Goal: Task Accomplishment & Management: Manage account settings

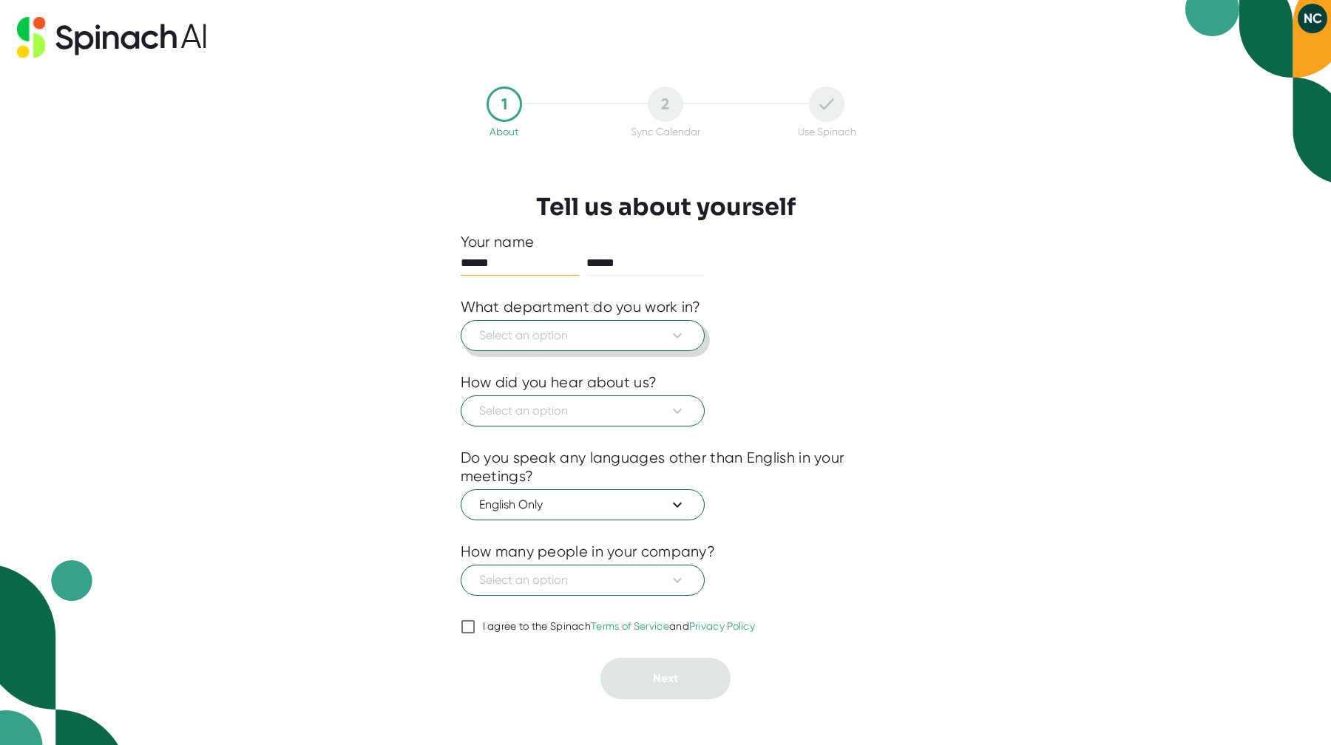
click at [585, 336] on span "Select an option" at bounding box center [582, 336] width 207 height 18
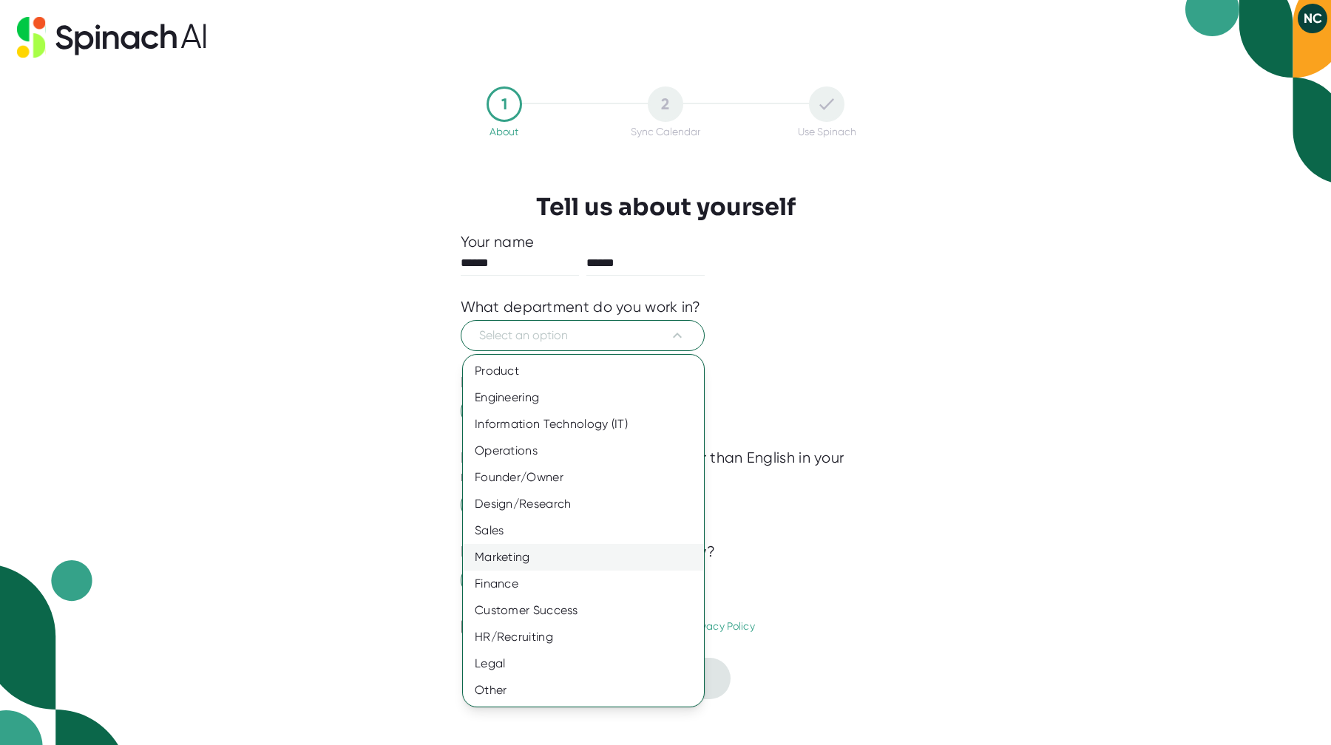
click at [535, 554] on div "Marketing" at bounding box center [583, 557] width 241 height 27
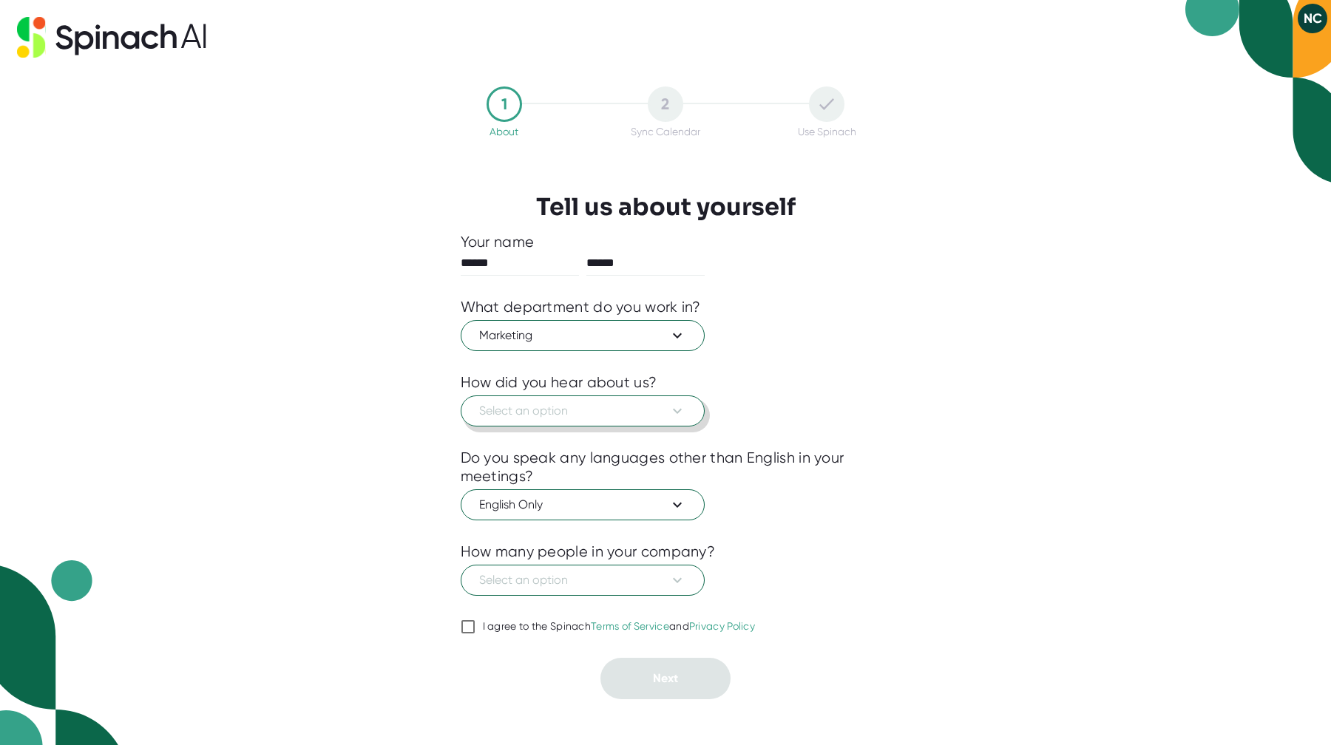
click at [557, 396] on button "Select an option" at bounding box center [583, 411] width 244 height 31
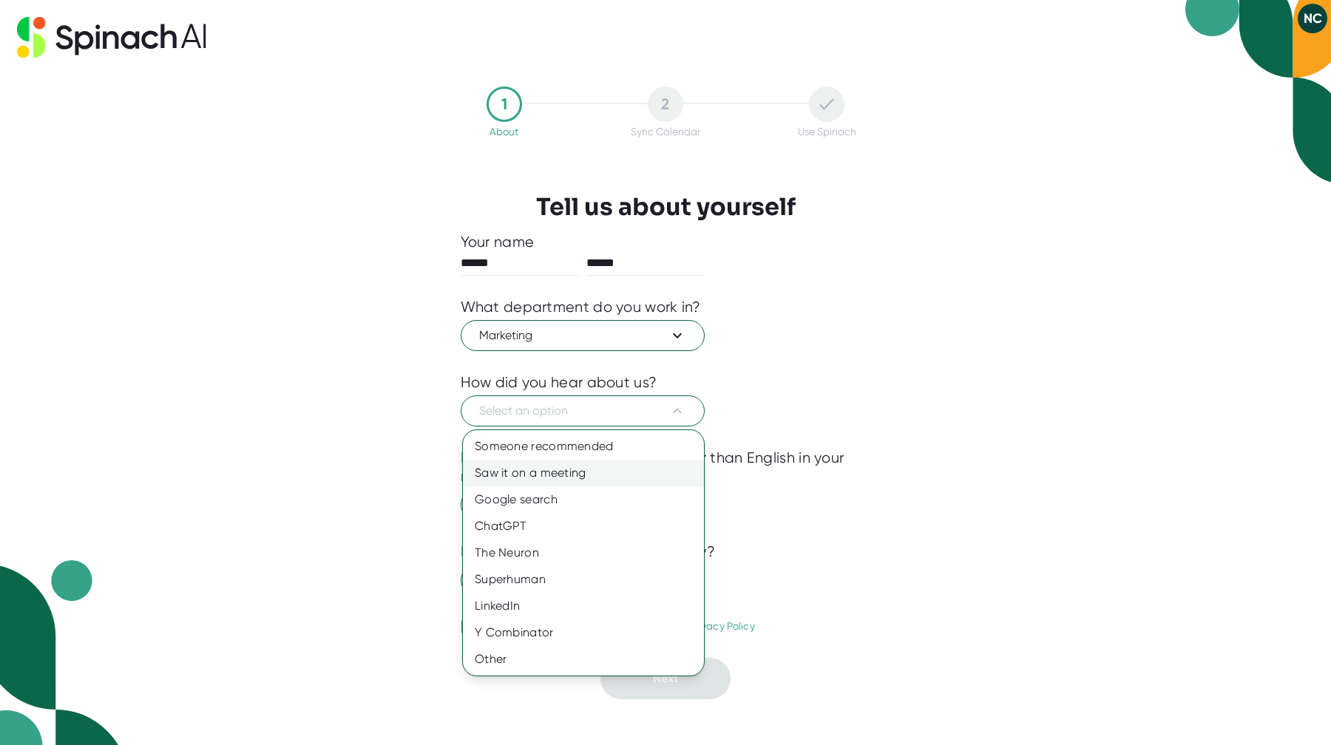
click at [547, 472] on div "Saw it on a meeting" at bounding box center [583, 473] width 241 height 27
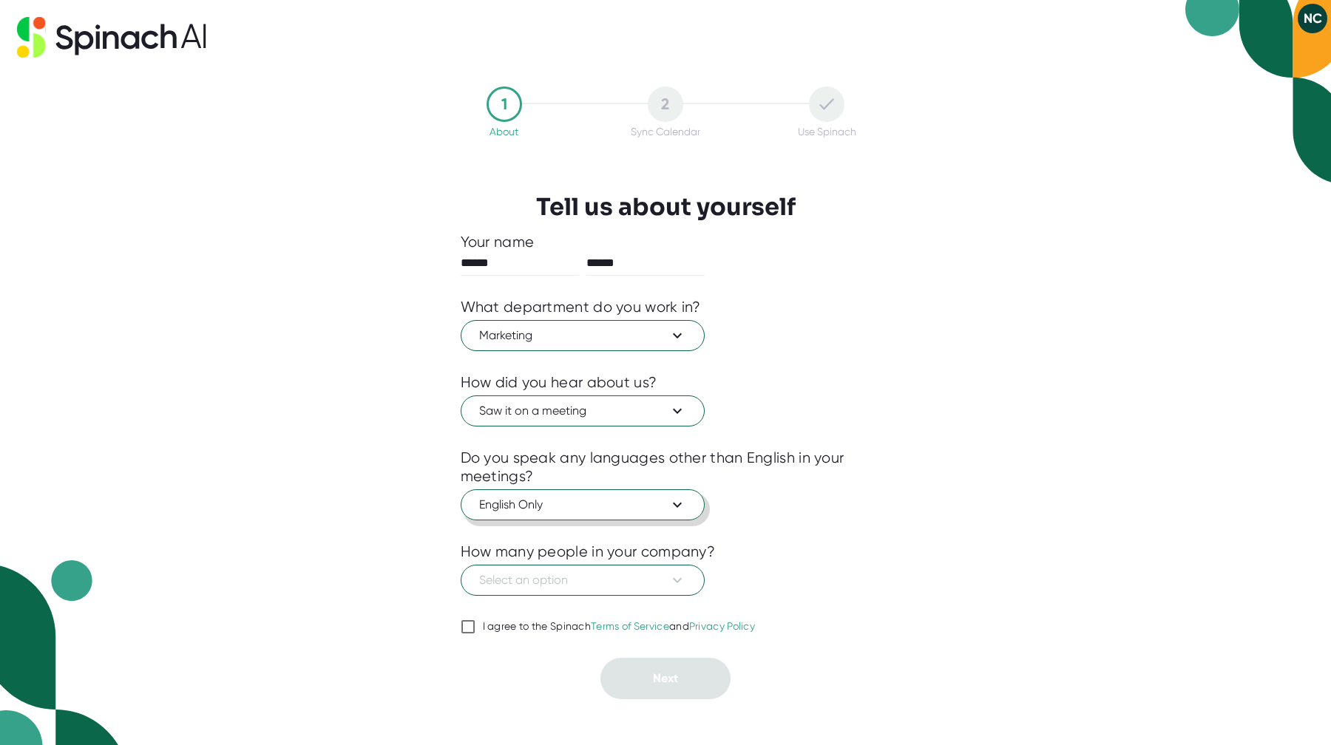
click at [561, 514] on button "English Only" at bounding box center [583, 504] width 244 height 31
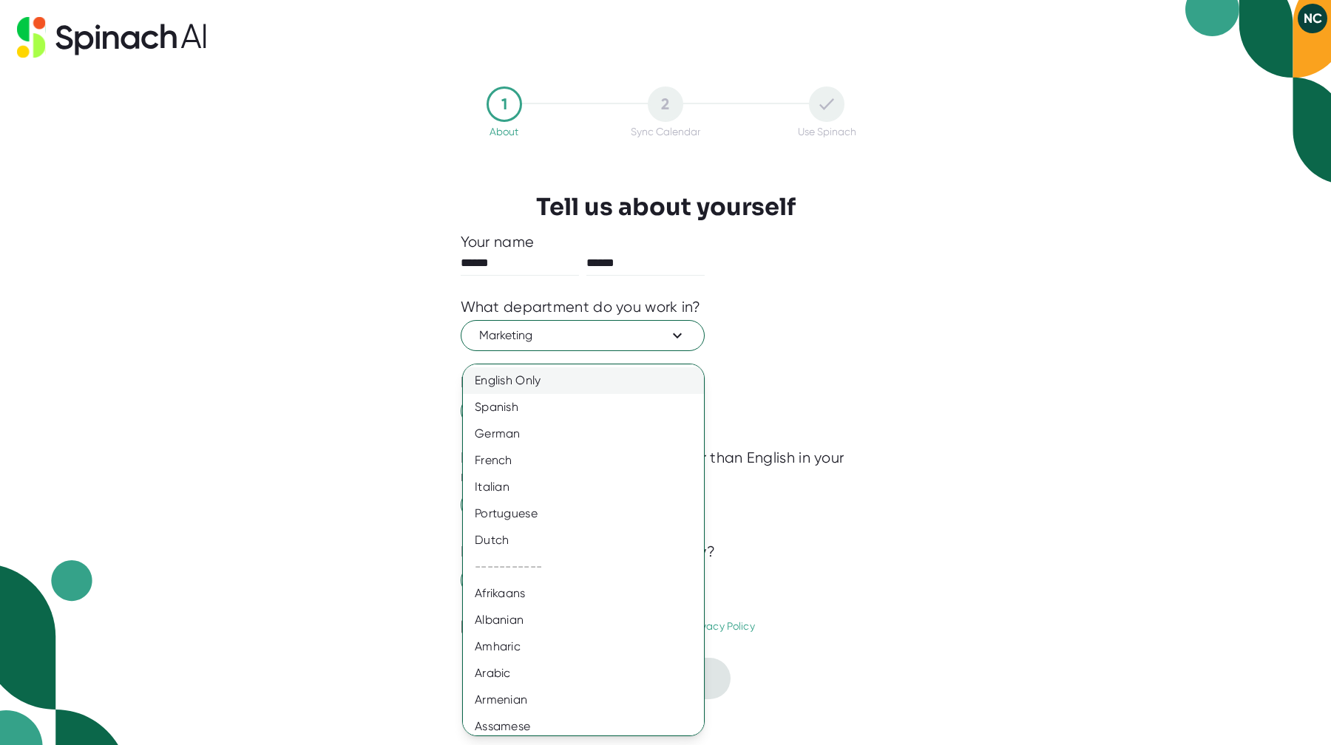
click at [549, 373] on div "English Only" at bounding box center [583, 380] width 241 height 27
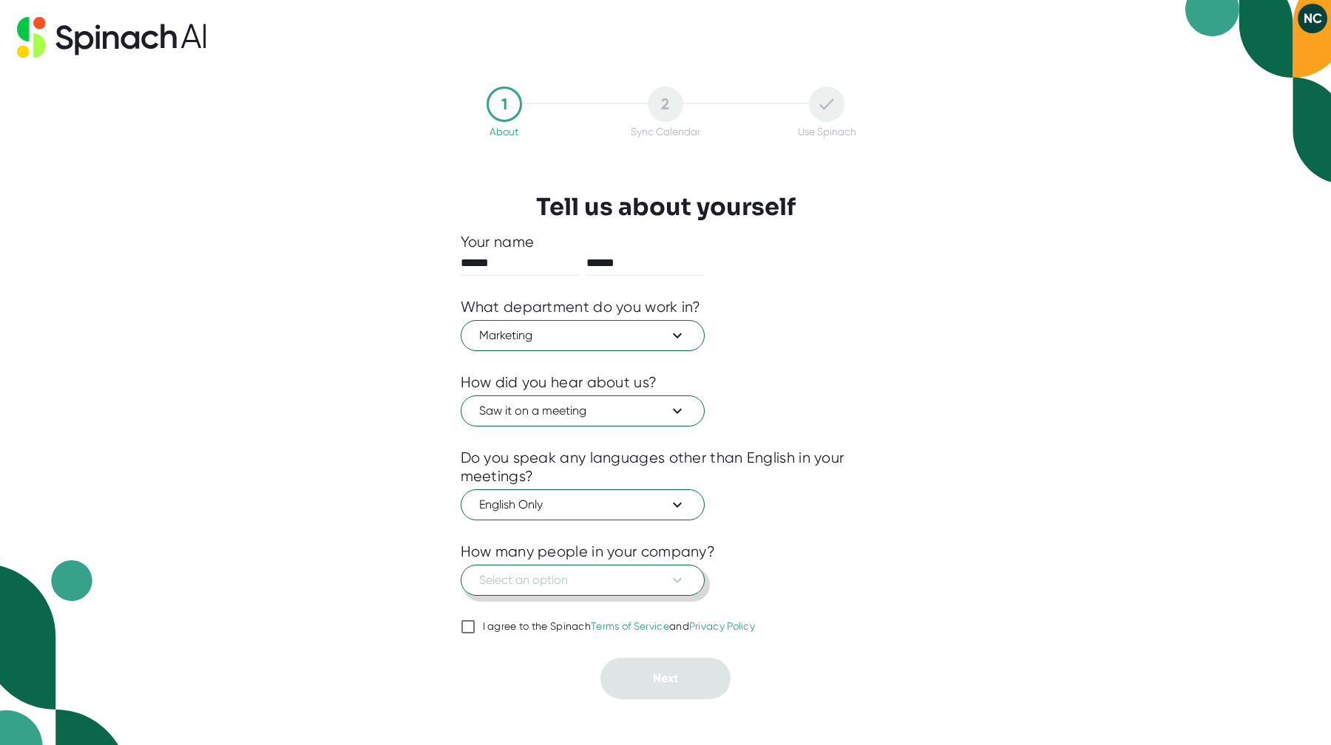
click at [516, 595] on button "Select an option" at bounding box center [583, 580] width 244 height 31
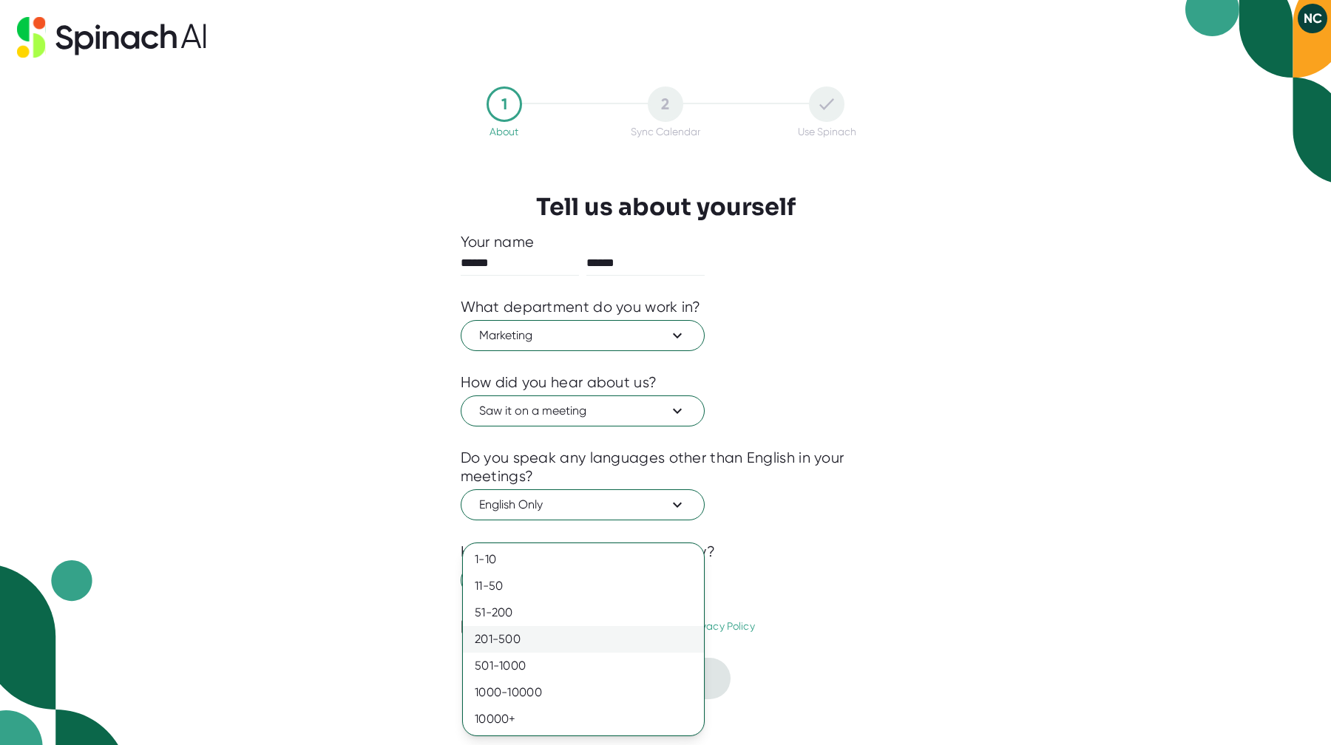
click at [509, 634] on div "201-500" at bounding box center [583, 639] width 241 height 27
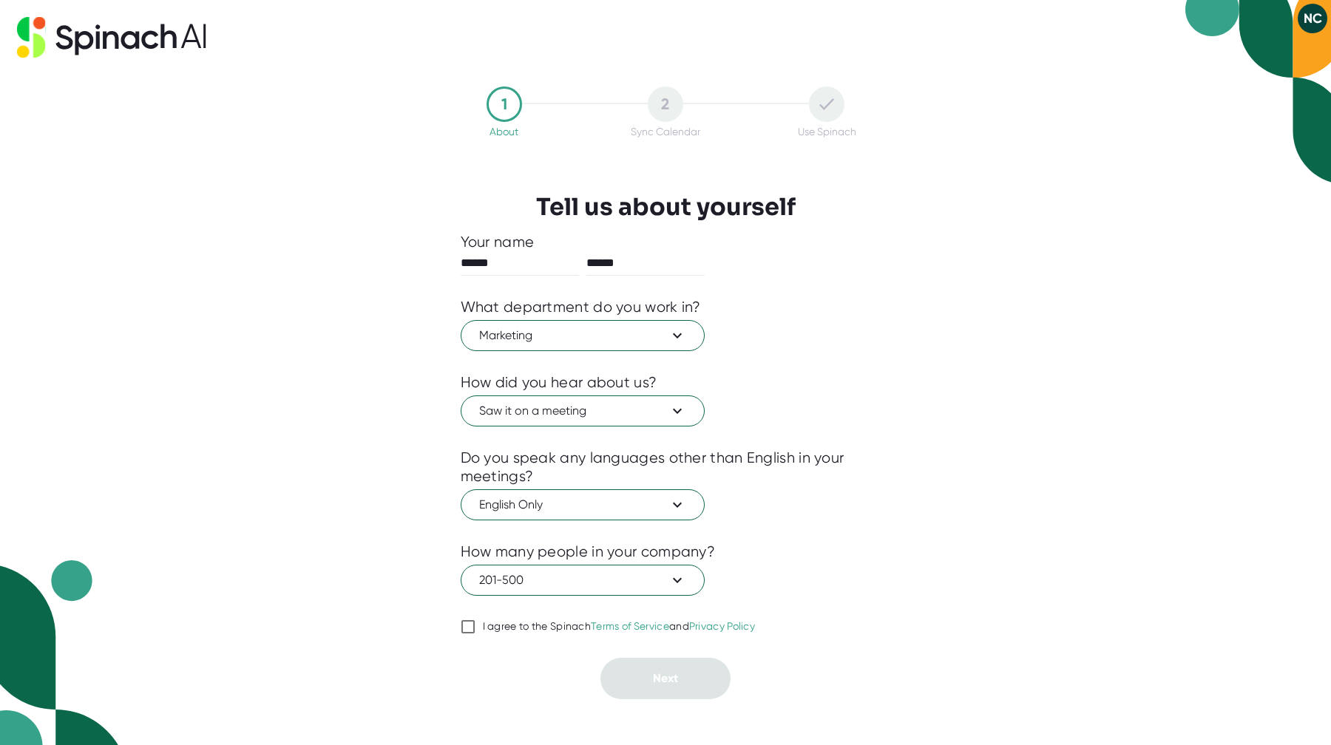
click at [465, 630] on input "I agree to the Spinach Terms of Service and Privacy Policy" at bounding box center [468, 627] width 15 height 18
checkbox input "true"
click at [654, 679] on span "Next" at bounding box center [665, 678] width 25 height 14
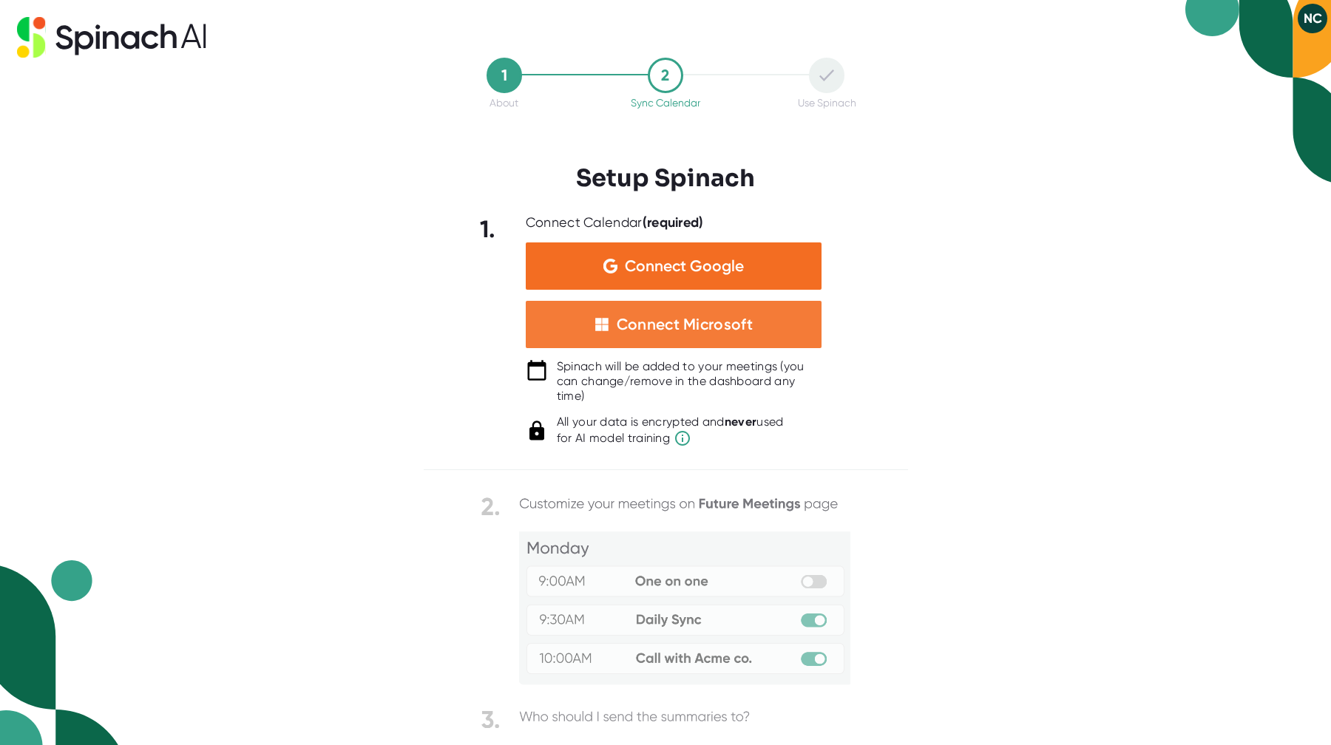
click at [761, 333] on div "Connect Microsoft" at bounding box center [674, 324] width 296 height 47
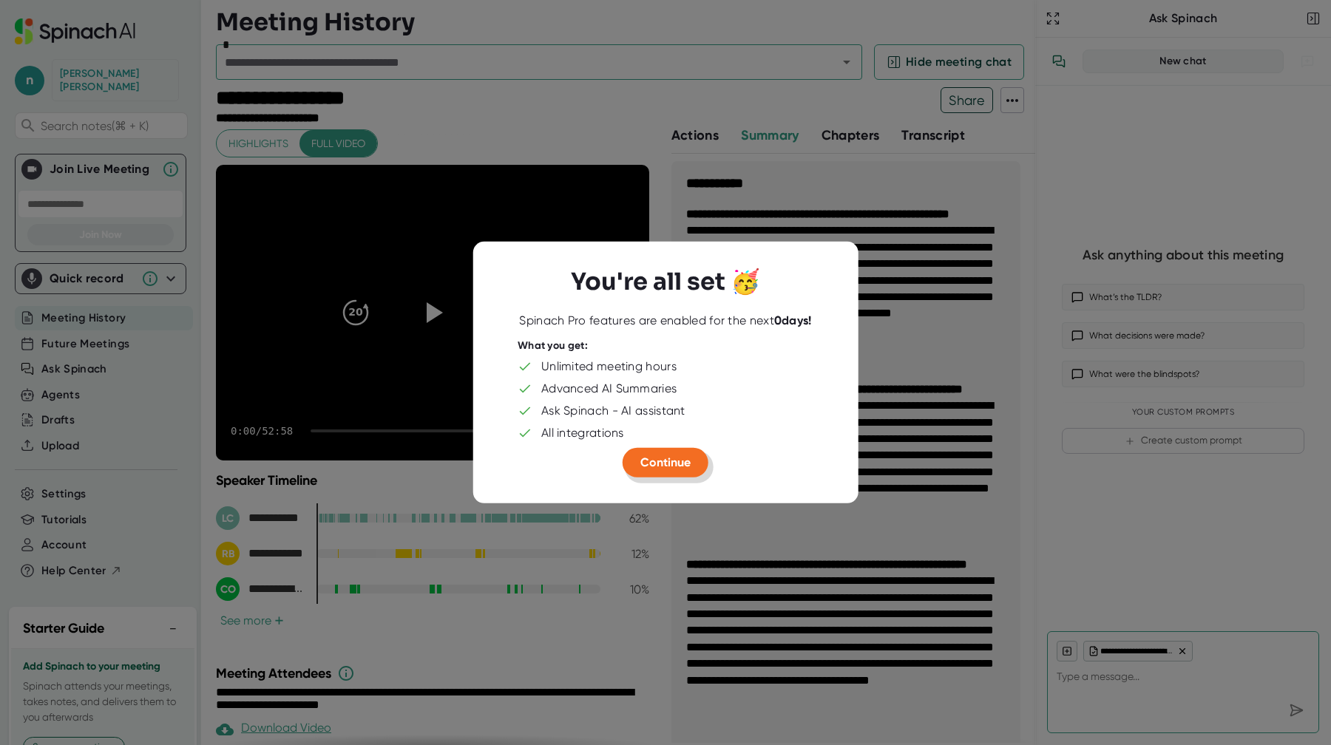
click at [651, 473] on button "Continue" at bounding box center [665, 463] width 86 height 30
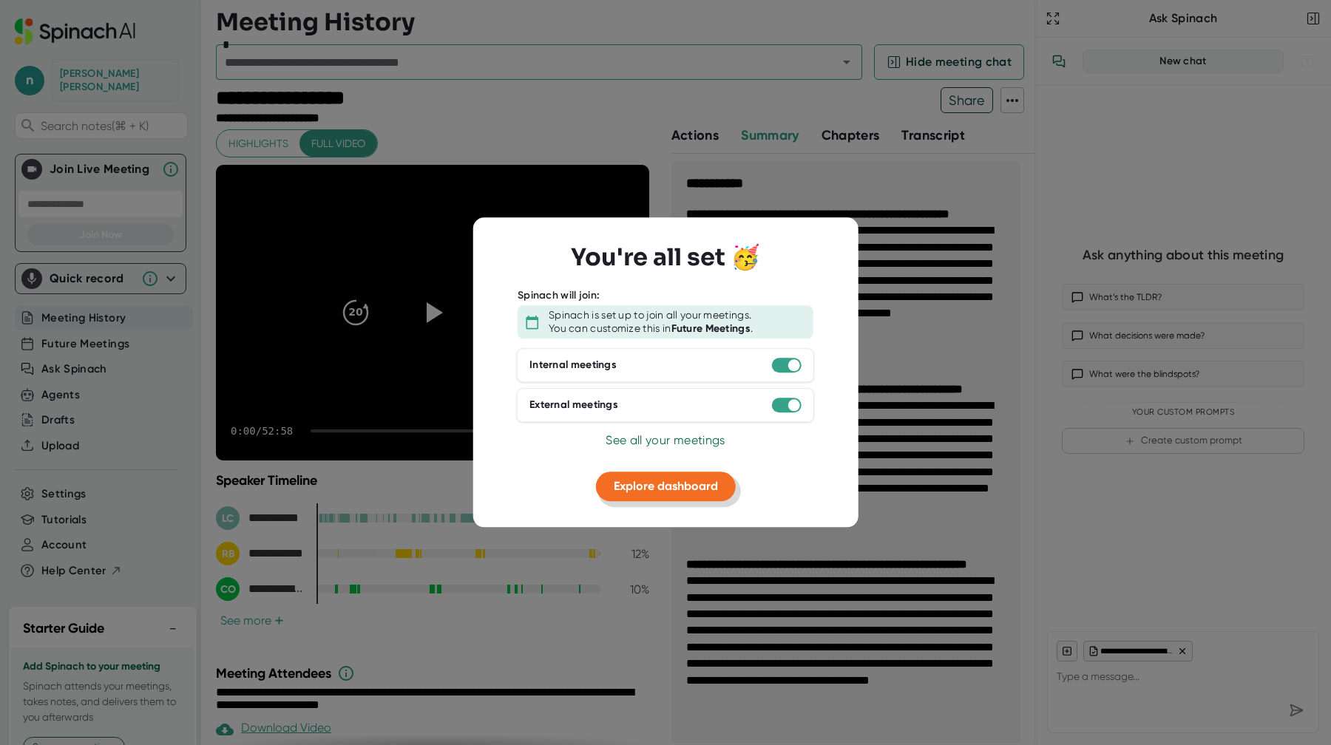
click at [657, 492] on span "Explore dashboard" at bounding box center [666, 486] width 104 height 14
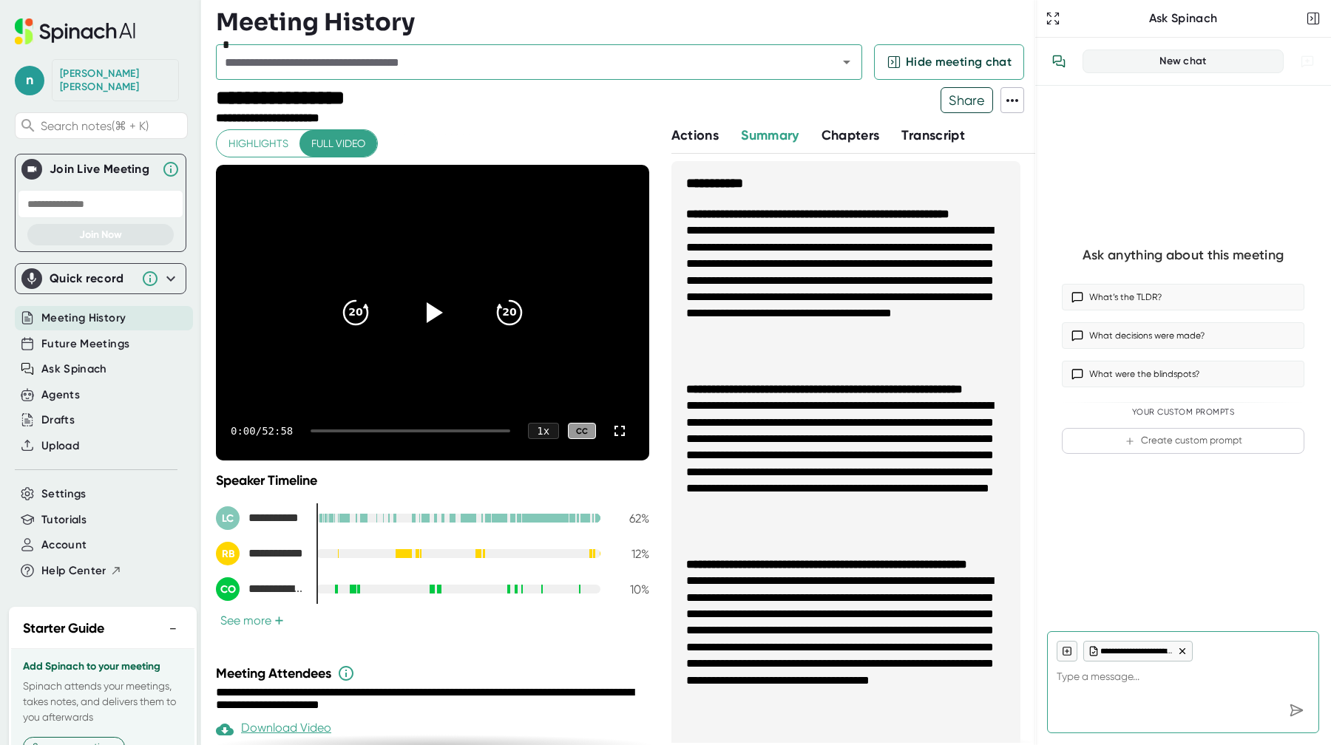
type textarea "x"
click at [1082, 691] on textarea at bounding box center [1182, 679] width 253 height 35
type textarea "c"
type textarea "x"
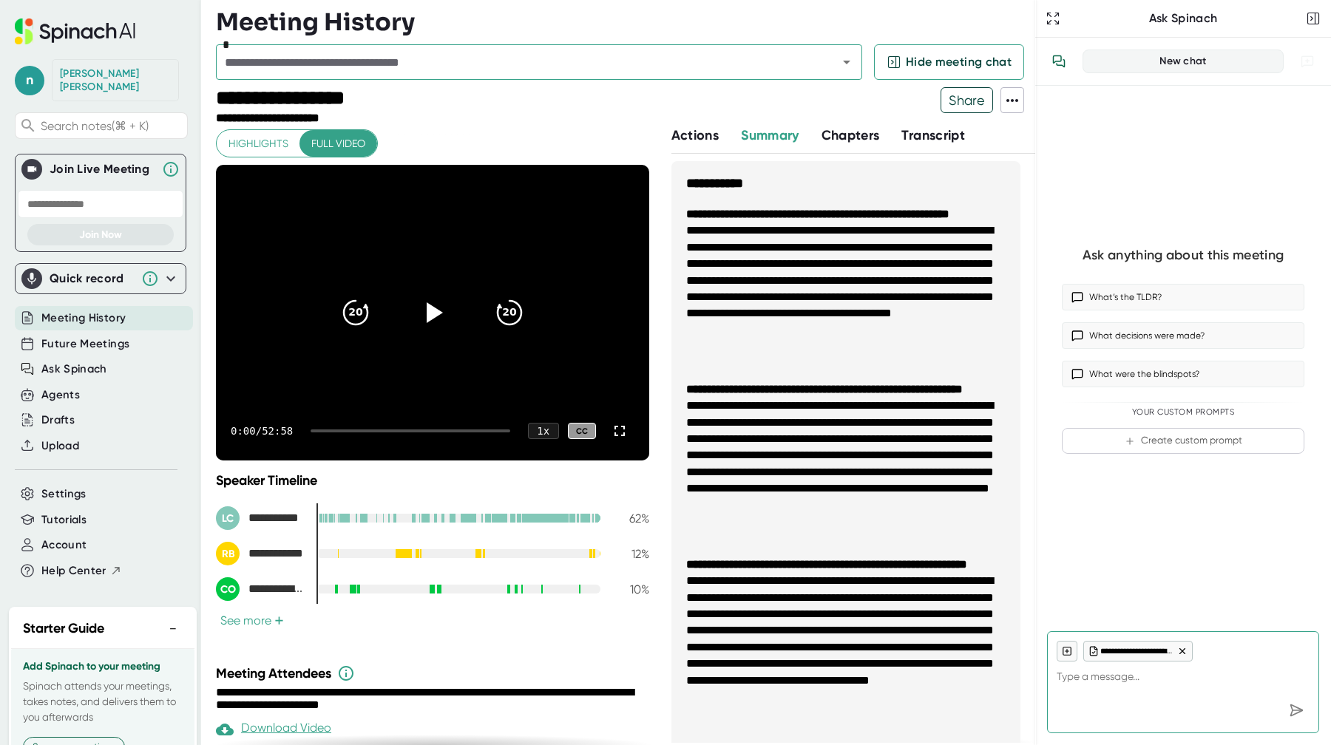
type textarea "h"
type textarea "x"
type textarea "hi"
type textarea "x"
type textarea "hi"
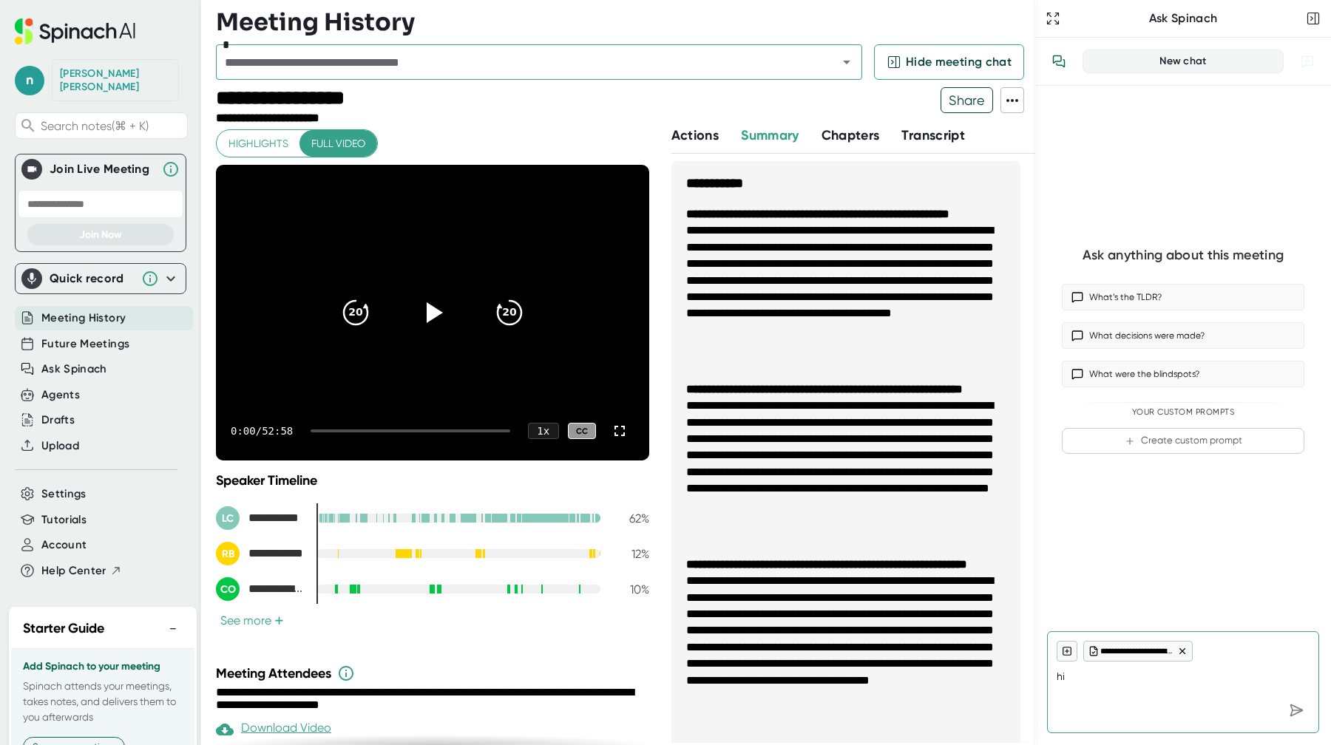
type textarea "x"
type textarea "hi c"
type textarea "x"
type textarea "hi ca"
type textarea "x"
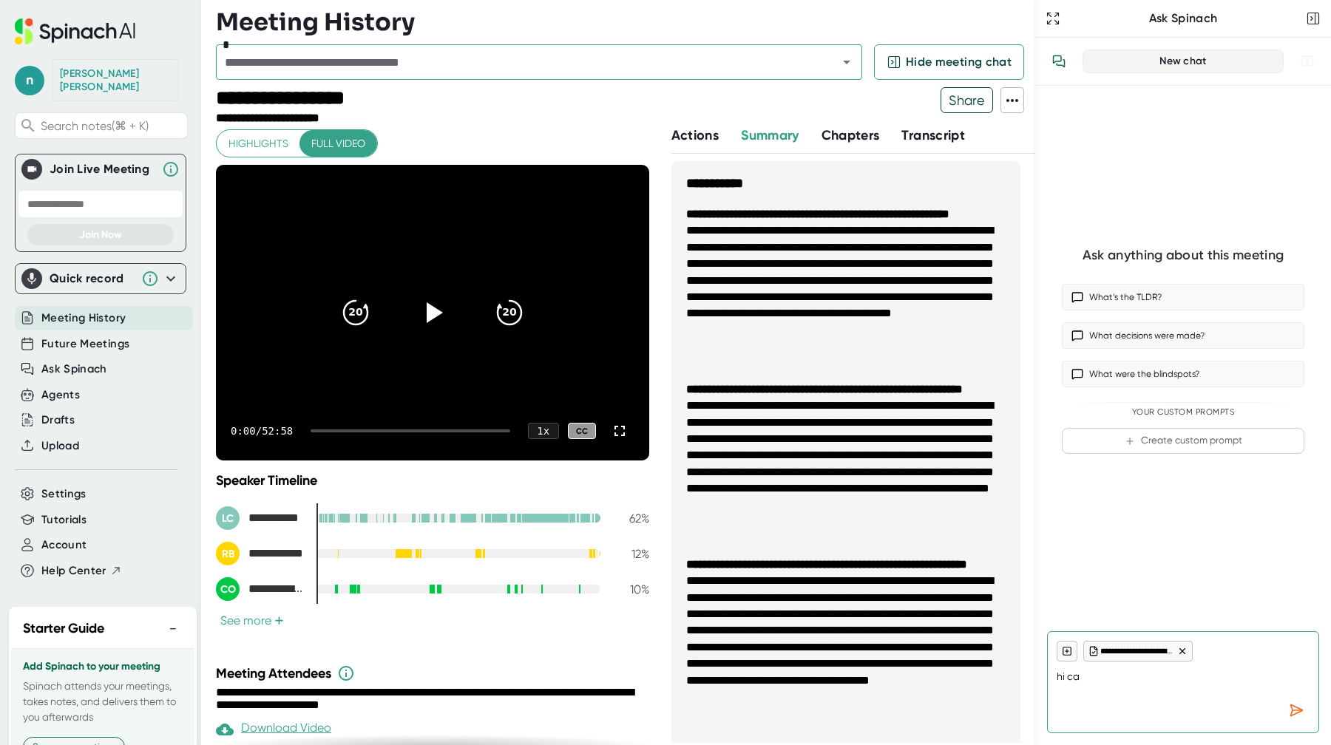
type textarea "hi can"
type textarea "x"
type textarea "hi can"
type textarea "x"
type textarea "hi can y"
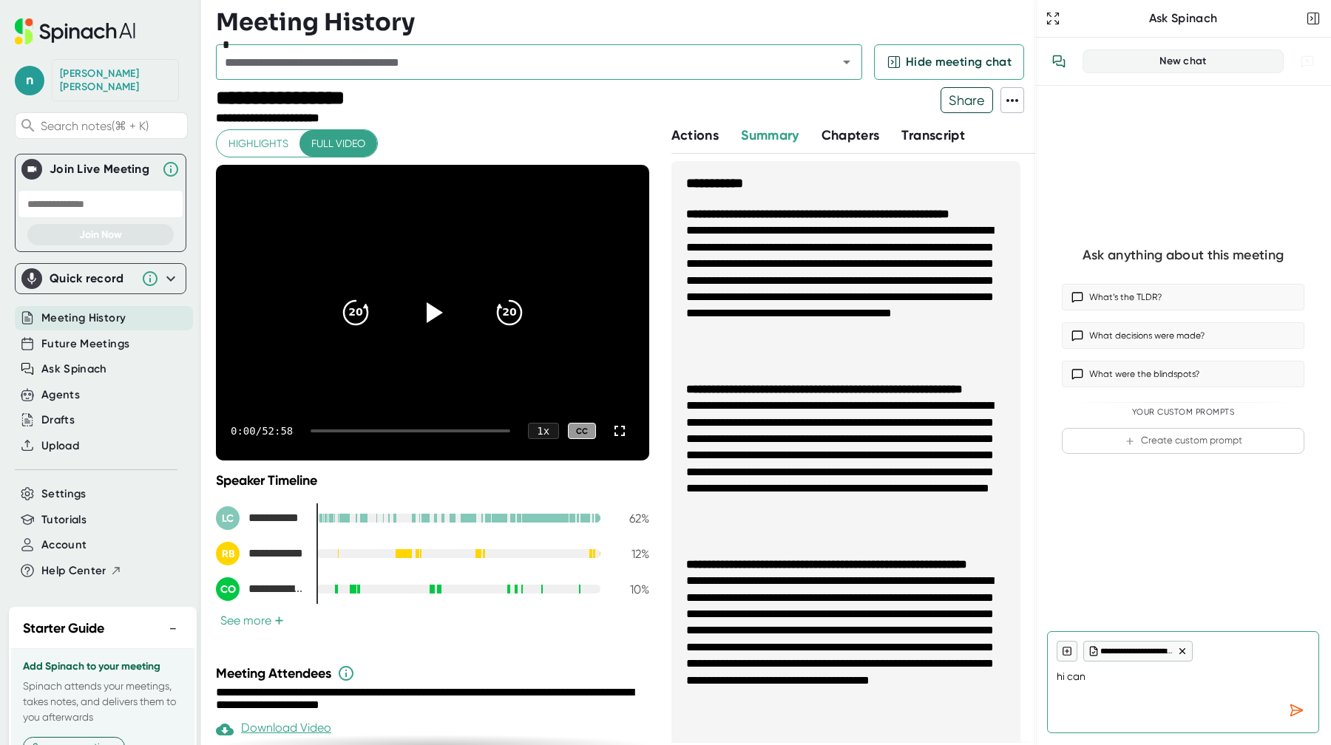
type textarea "x"
type textarea "hi can yo"
type textarea "x"
type textarea "hi can you"
type textarea "x"
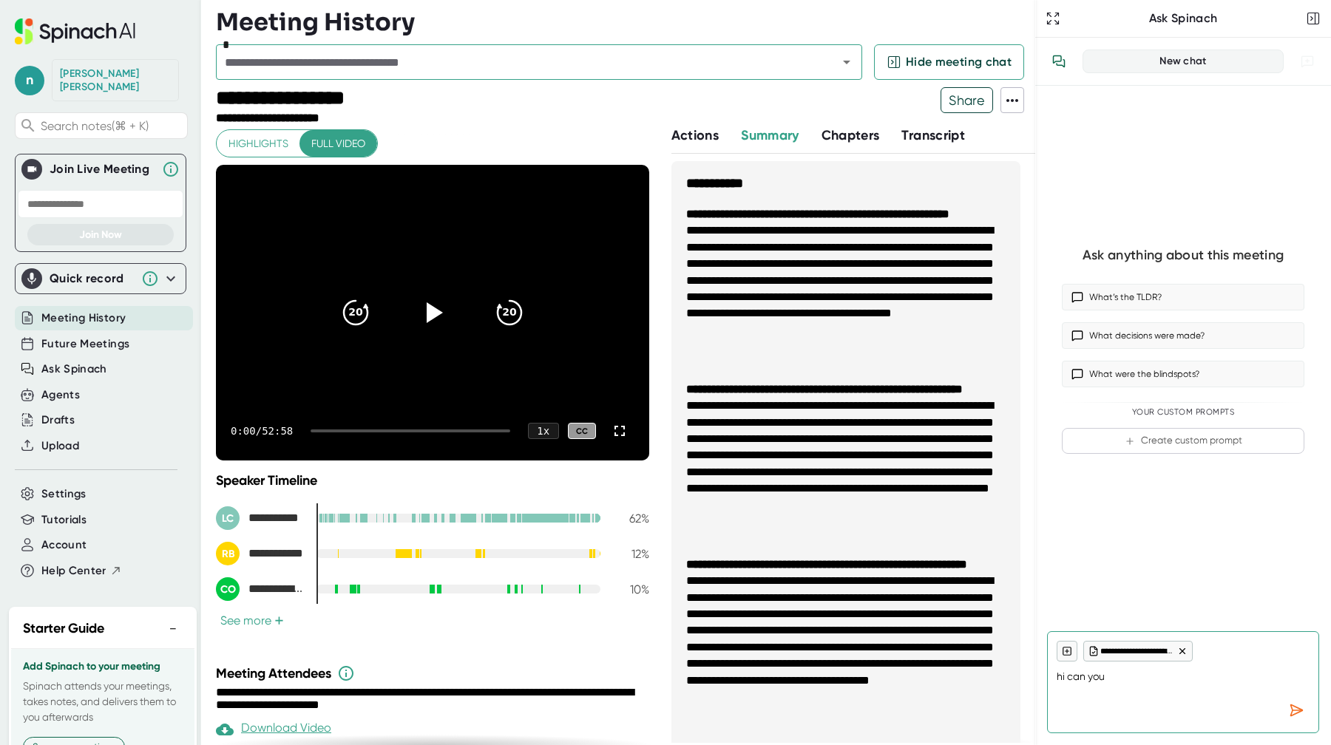
type textarea "hi can you"
type textarea "x"
type textarea "hi can you t"
type textarea "x"
type textarea "hi can you ty"
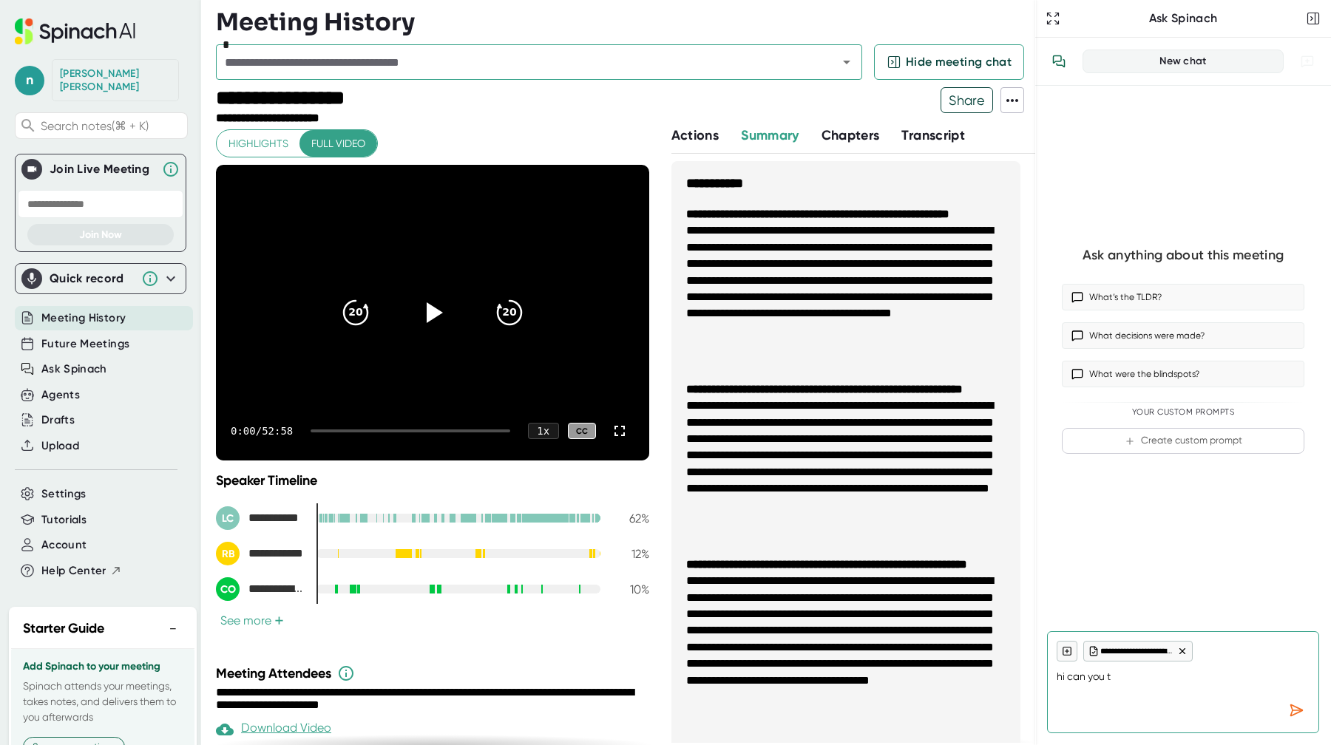
type textarea "x"
type textarea "hi can you typ"
type textarea "x"
type textarea "hi can you type"
type textarea "x"
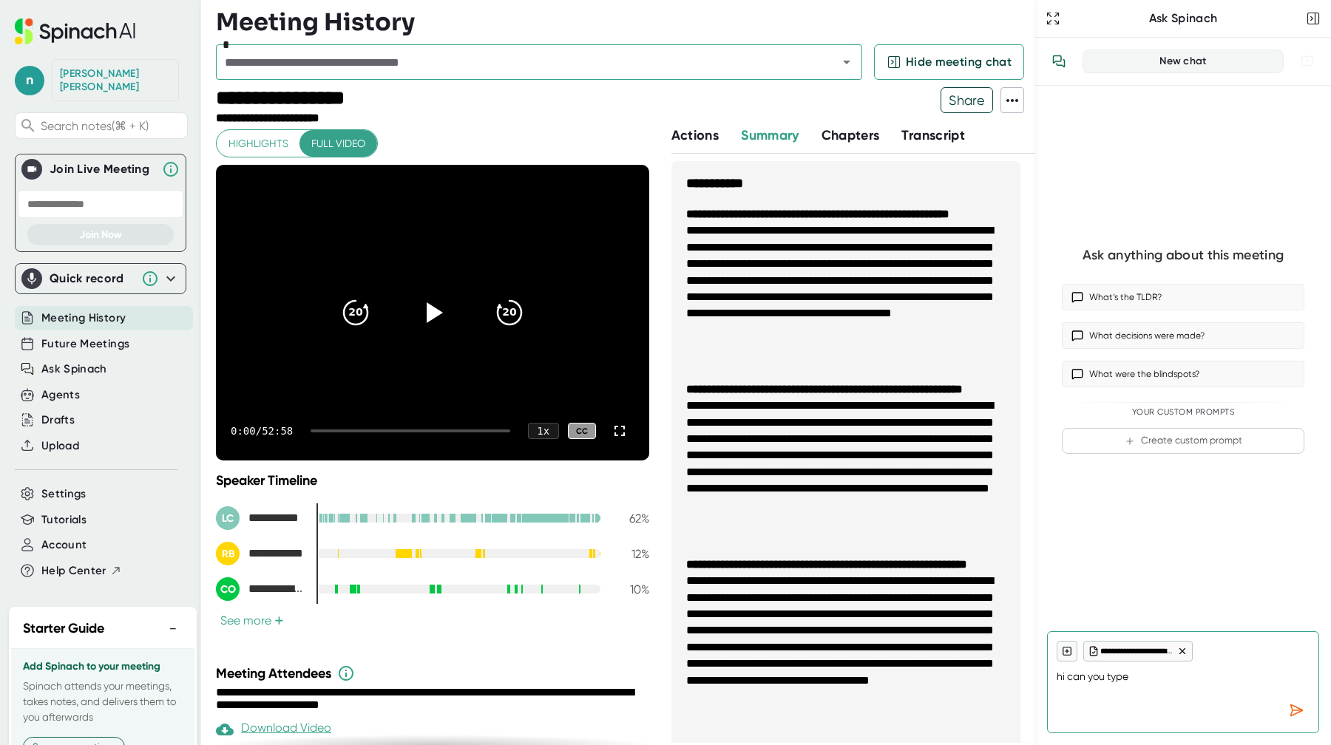
type textarea "hi can you type"
type textarea "x"
type textarea "hi can you type m"
type textarea "x"
type textarea "hi can you type me"
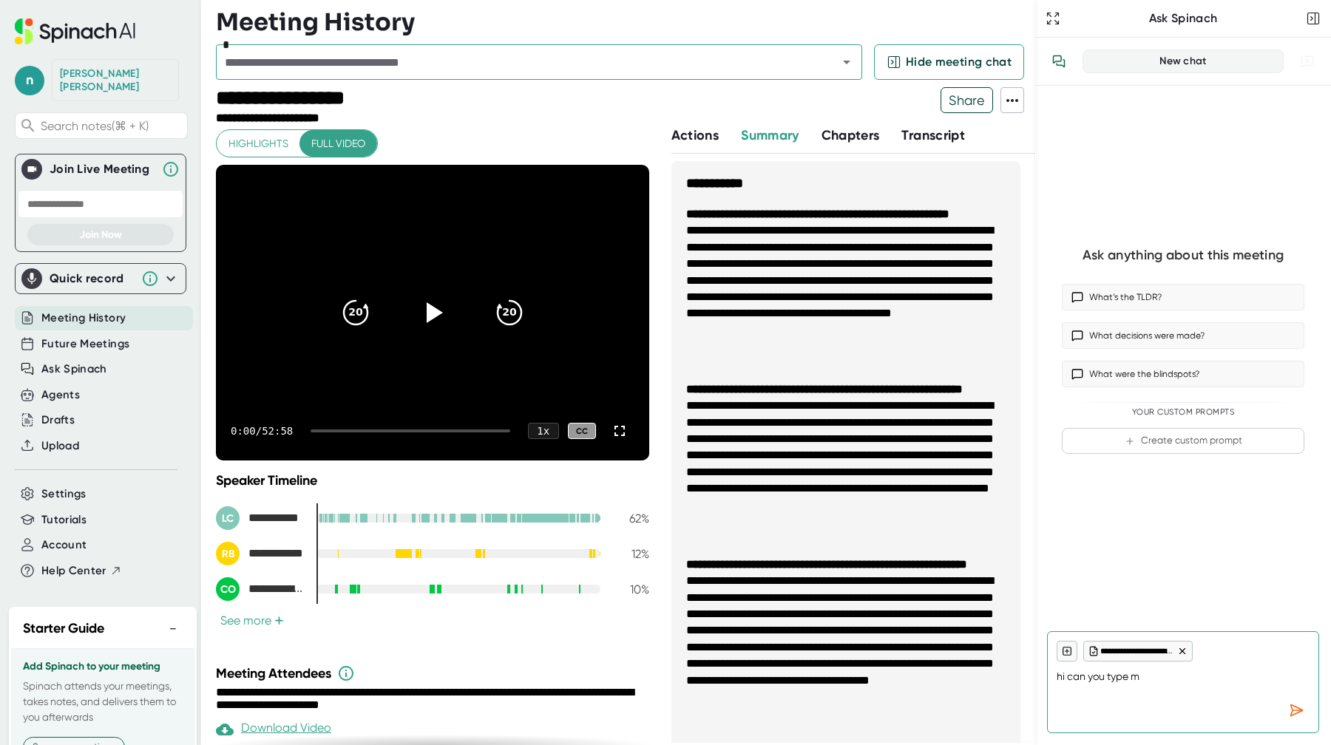
type textarea "x"
type textarea "hi can you type me"
type textarea "x"
type textarea "hi can you type me a"
type textarea "x"
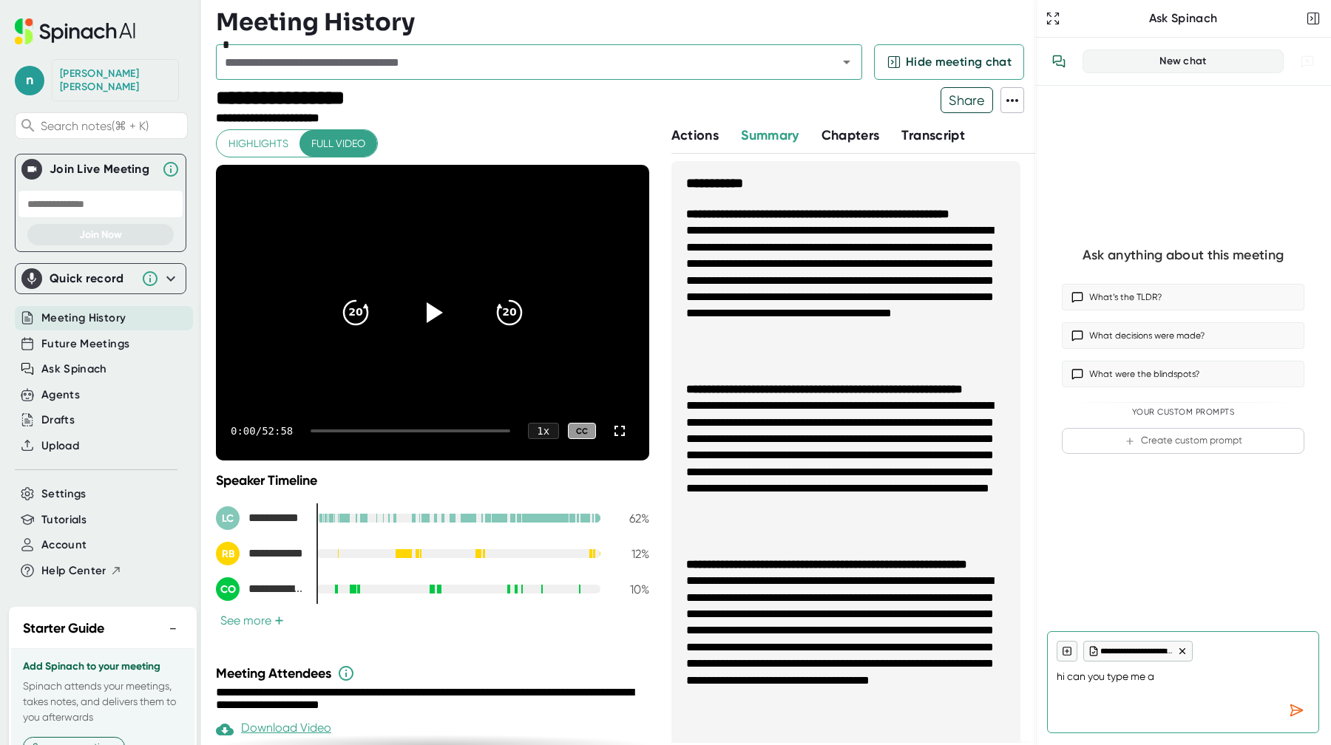
type textarea "hi can you type me an"
type textarea "x"
type textarea "hi can you type me an"
type textarea "x"
type textarea "hi can you type me an e"
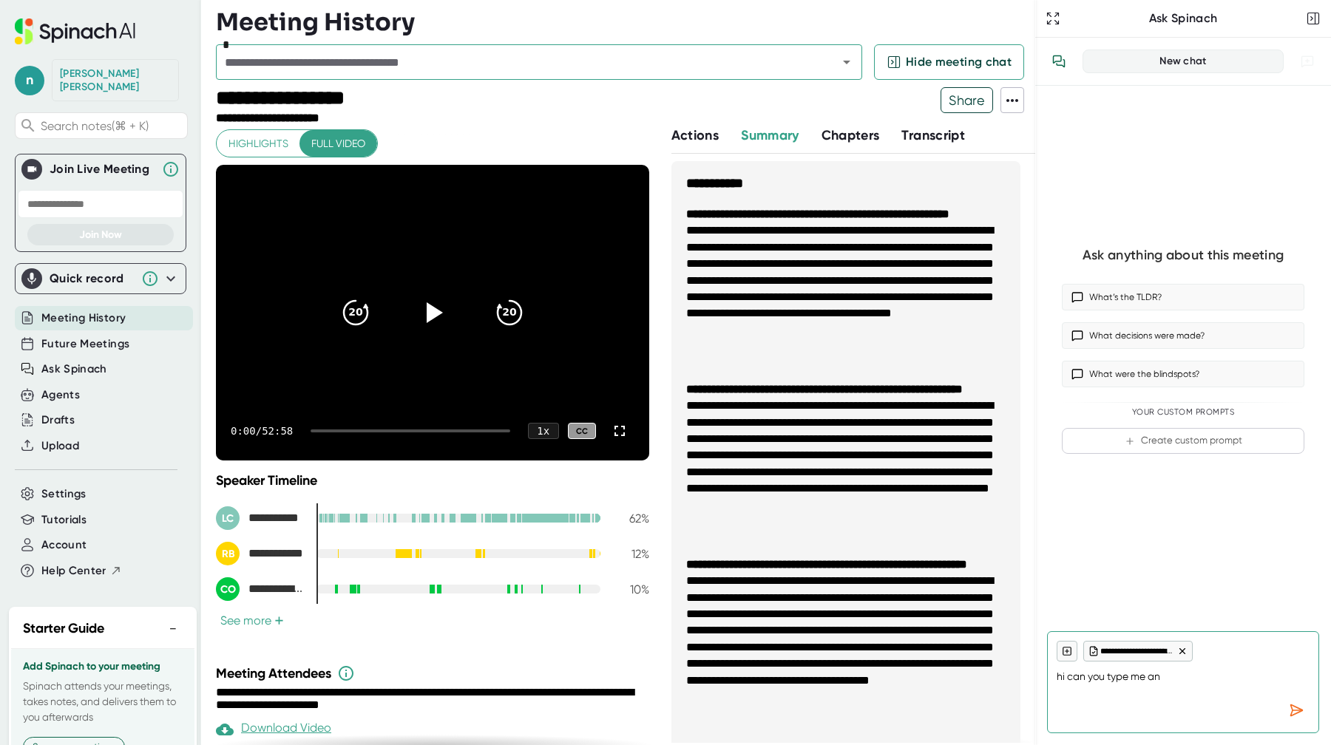
type textarea "x"
type textarea "hi can you type me an em"
type textarea "x"
type textarea "hi can you type me an ema"
type textarea "x"
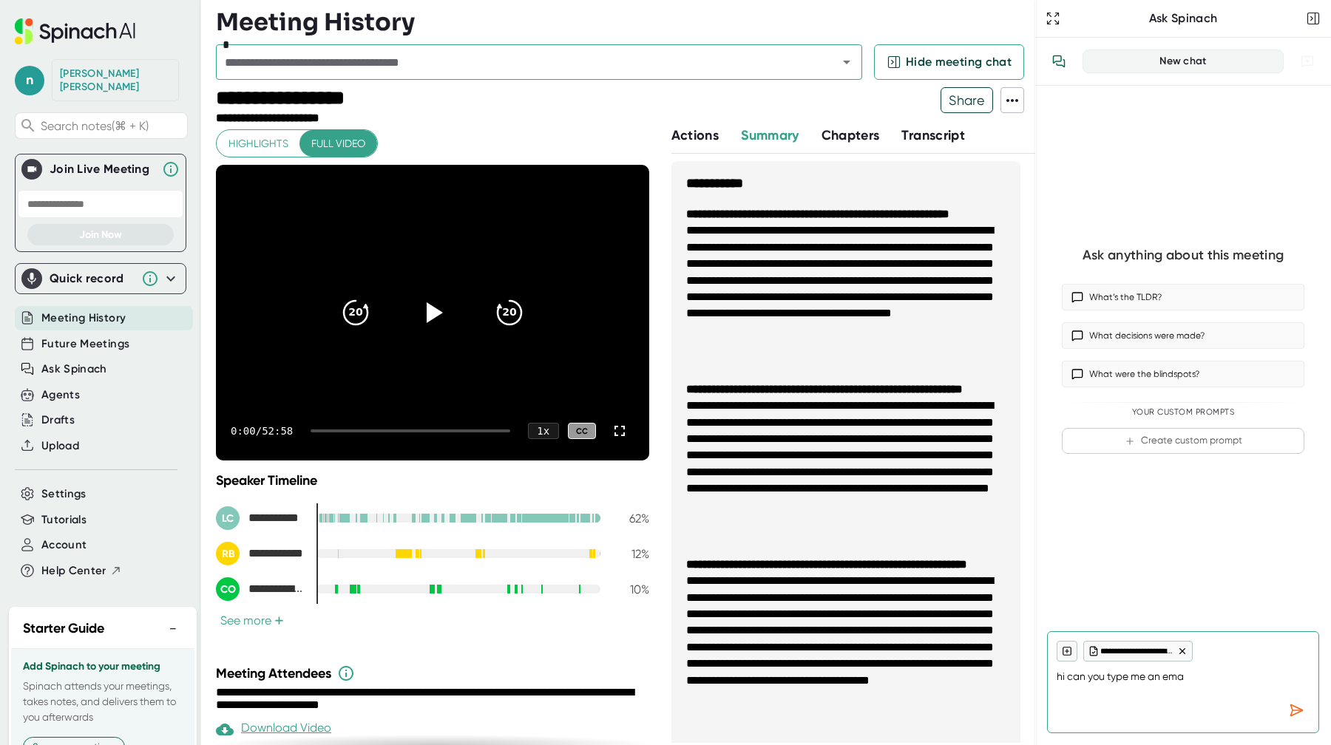
type textarea "hi can you type me an emai"
type textarea "x"
type textarea "hi can you type me an email"
type textarea "x"
type textarea "hi can you type me an emaila"
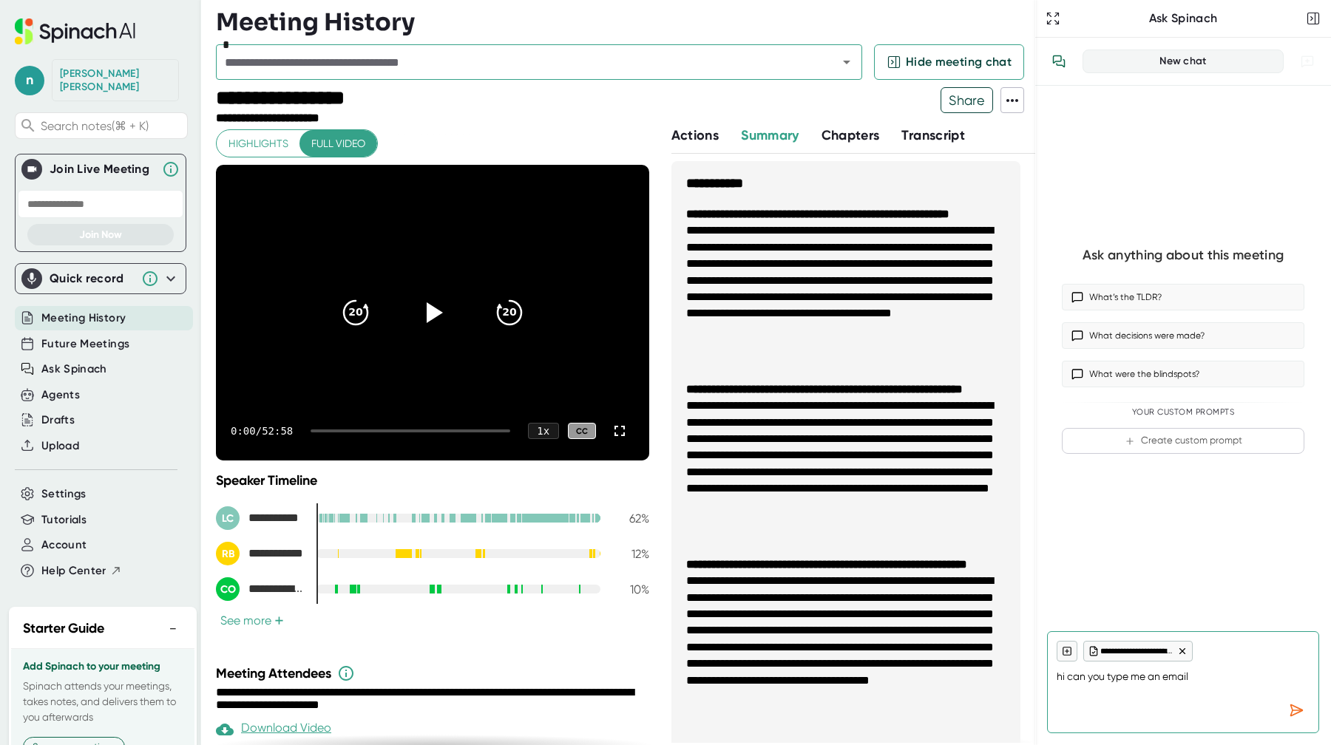
type textarea "x"
type textarea "hi can you type me an email"
type textarea "x"
type textarea "hi can you type me an email"
type textarea "x"
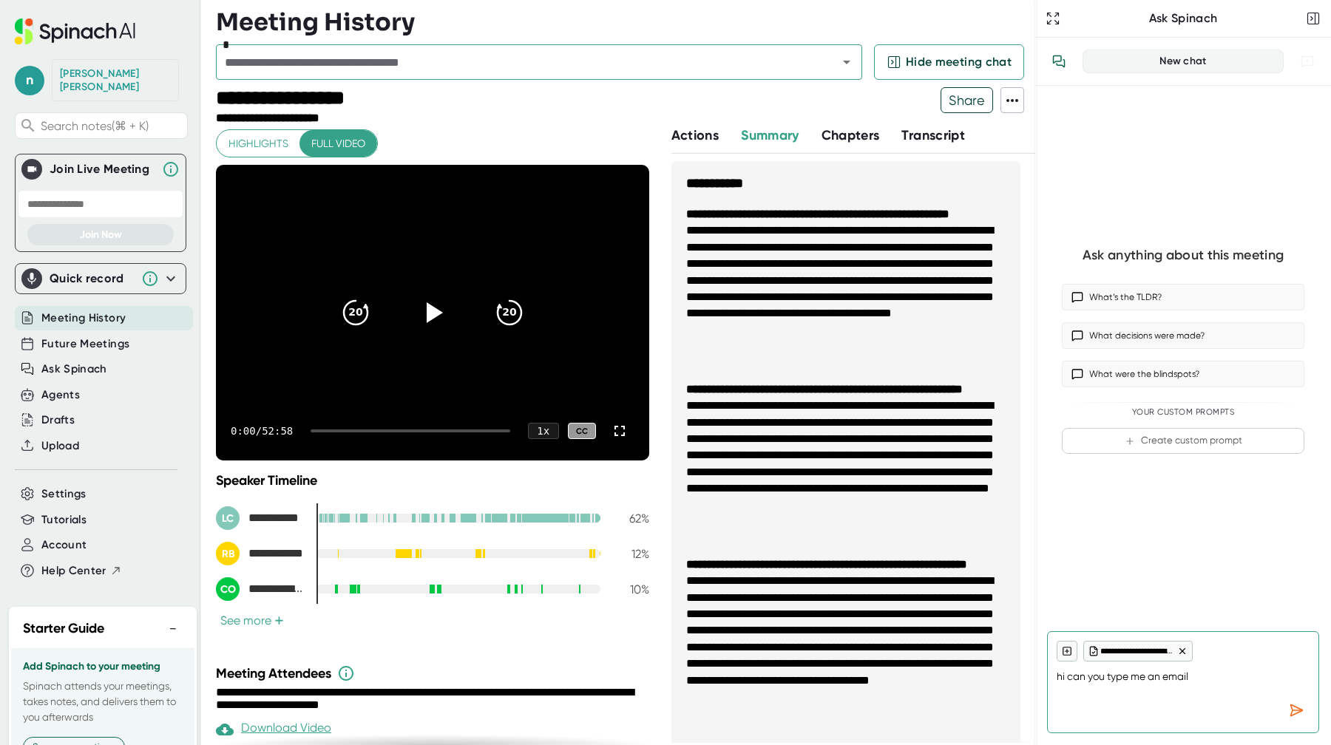
type textarea "hi can you type me an email a"
type textarea "x"
type textarea "hi can you type me an email ao"
type textarea "x"
type textarea "hi can you type me an email a"
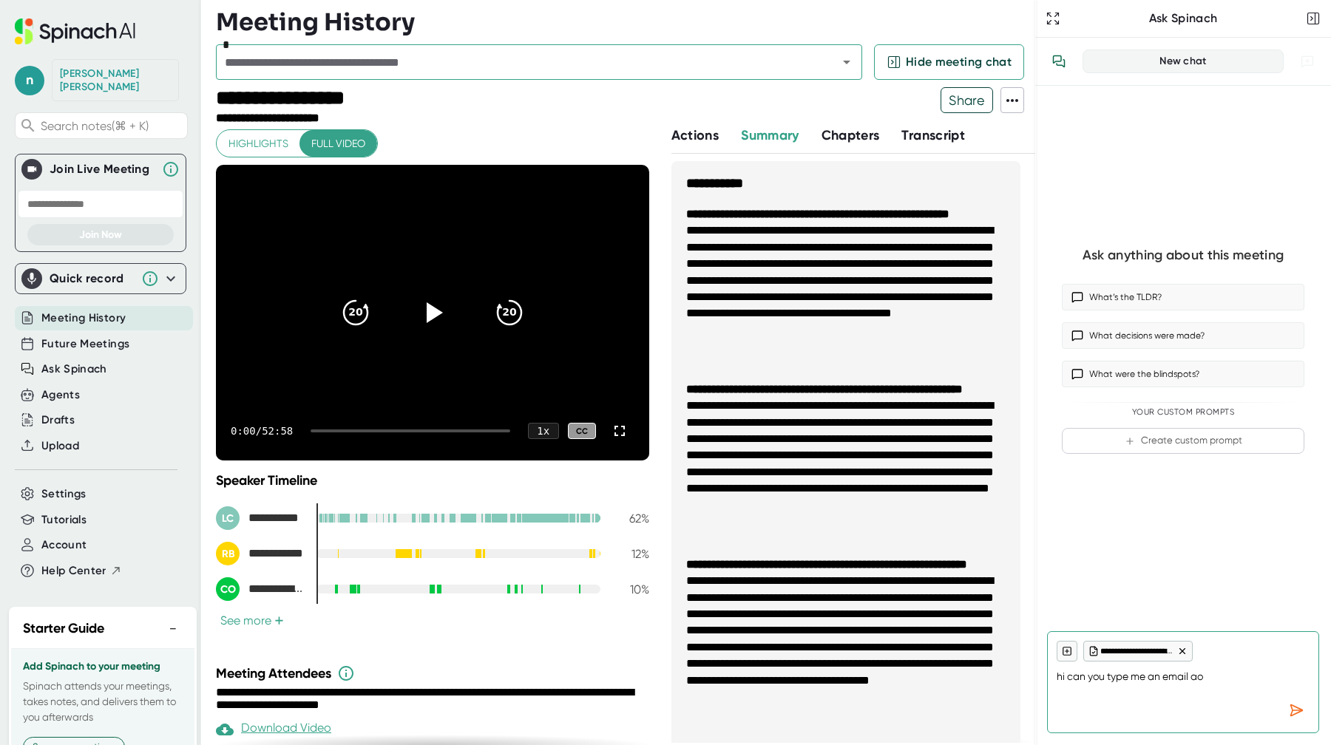
type textarea "x"
type textarea "hi can you type me an email ab"
type textarea "x"
type textarea "hi can you type me an email abo"
type textarea "x"
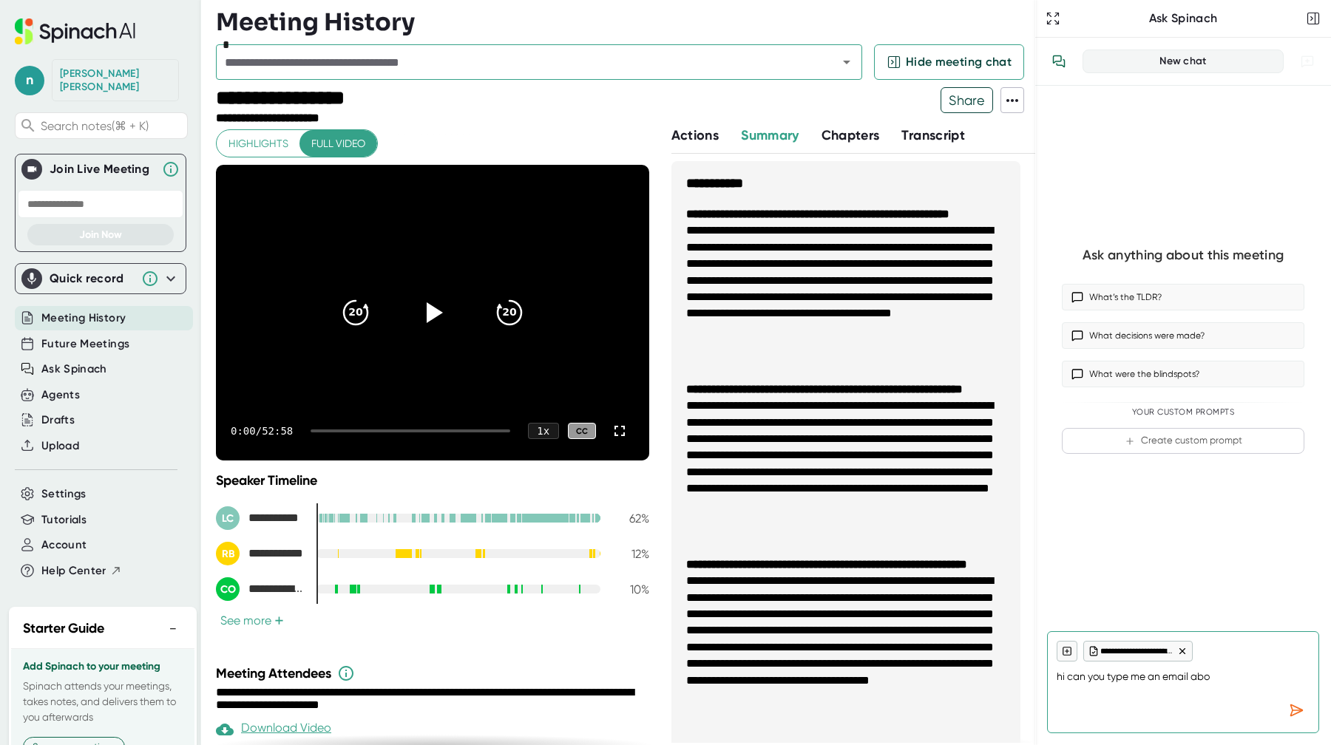
type textarea "hi can you type me an email abou"
type textarea "x"
type textarea "hi can you type me an email about"
type textarea "x"
type textarea "hi can you type me an email about"
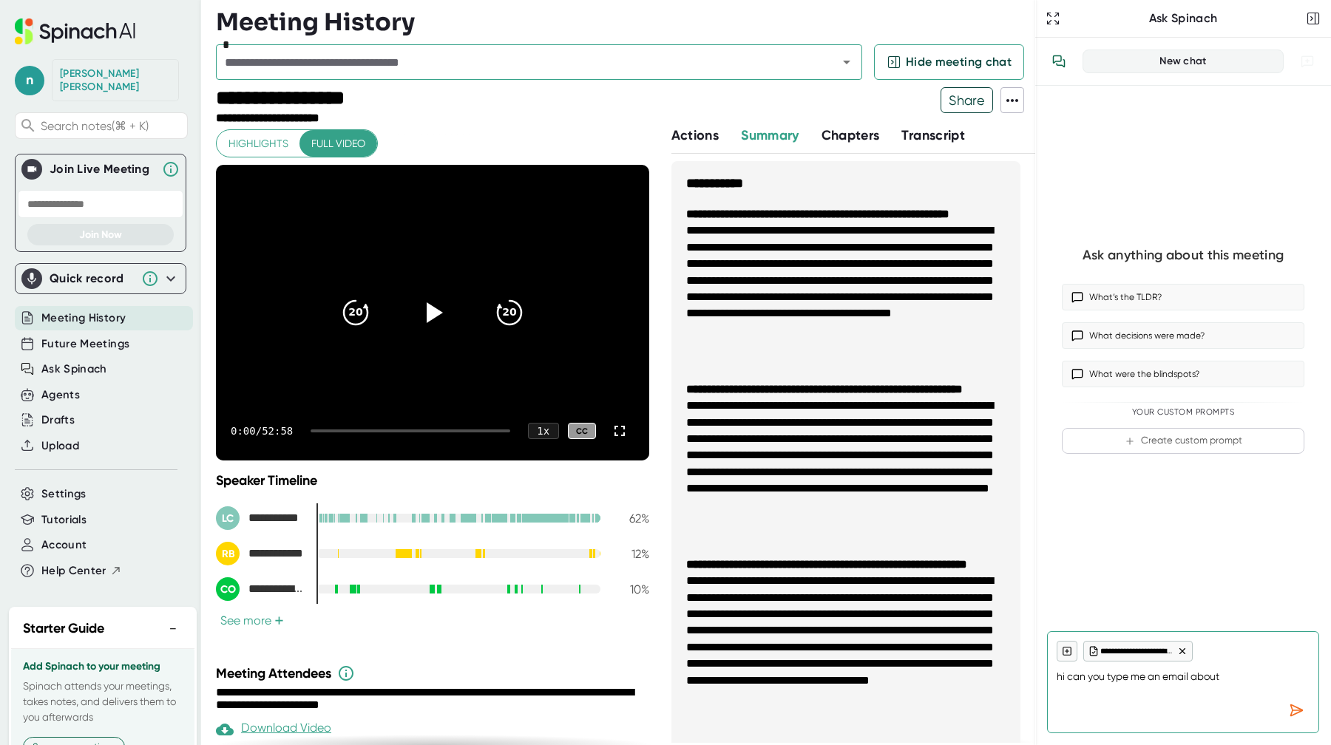
type textarea "x"
type textarea "hi can you type me an email about t"
type textarea "x"
type textarea "hi can you type me an email about th"
type textarea "x"
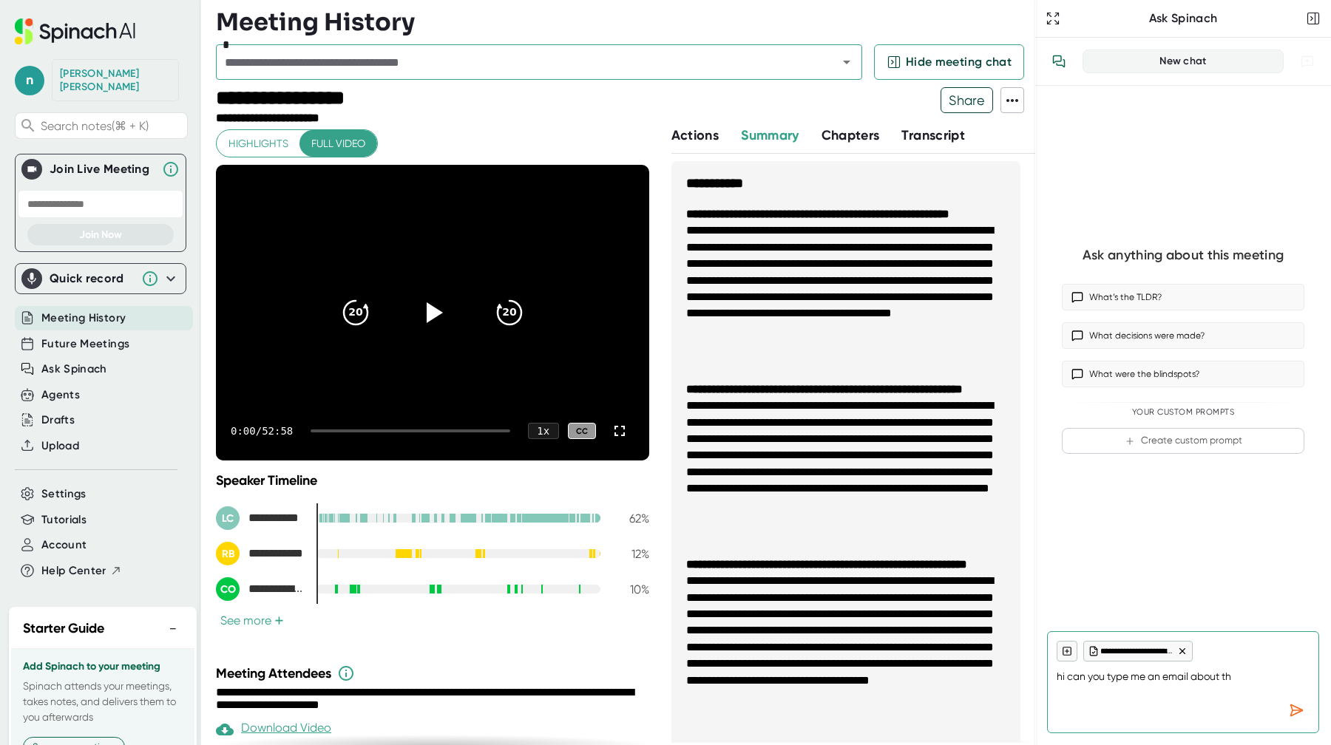
type textarea "hi can you type me an email about thi"
type textarea "x"
type textarea "hi can you type me an email about this"
type textarea "x"
type textarea "hi can you type me an email about this"
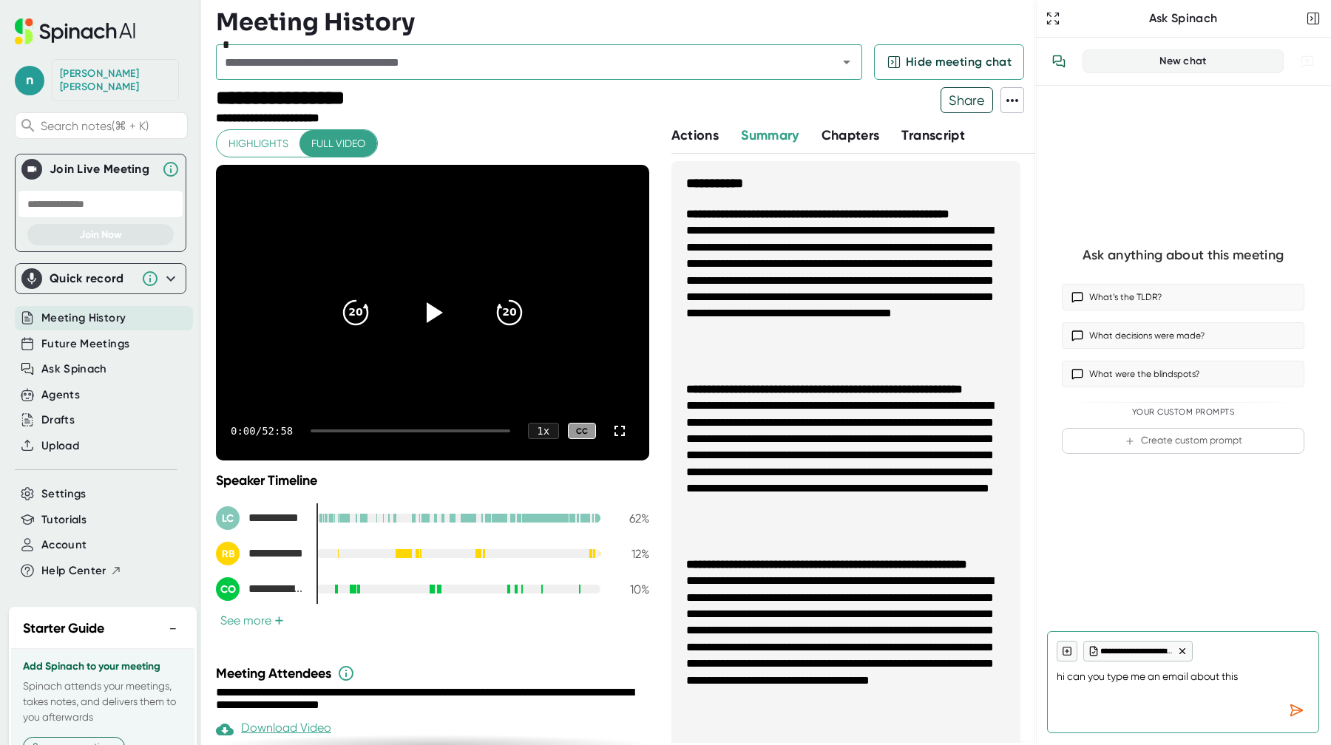
type textarea "x"
type textarea "hi can you type me an email about this m"
type textarea "x"
type textarea "hi can you type me an email about this me"
type textarea "x"
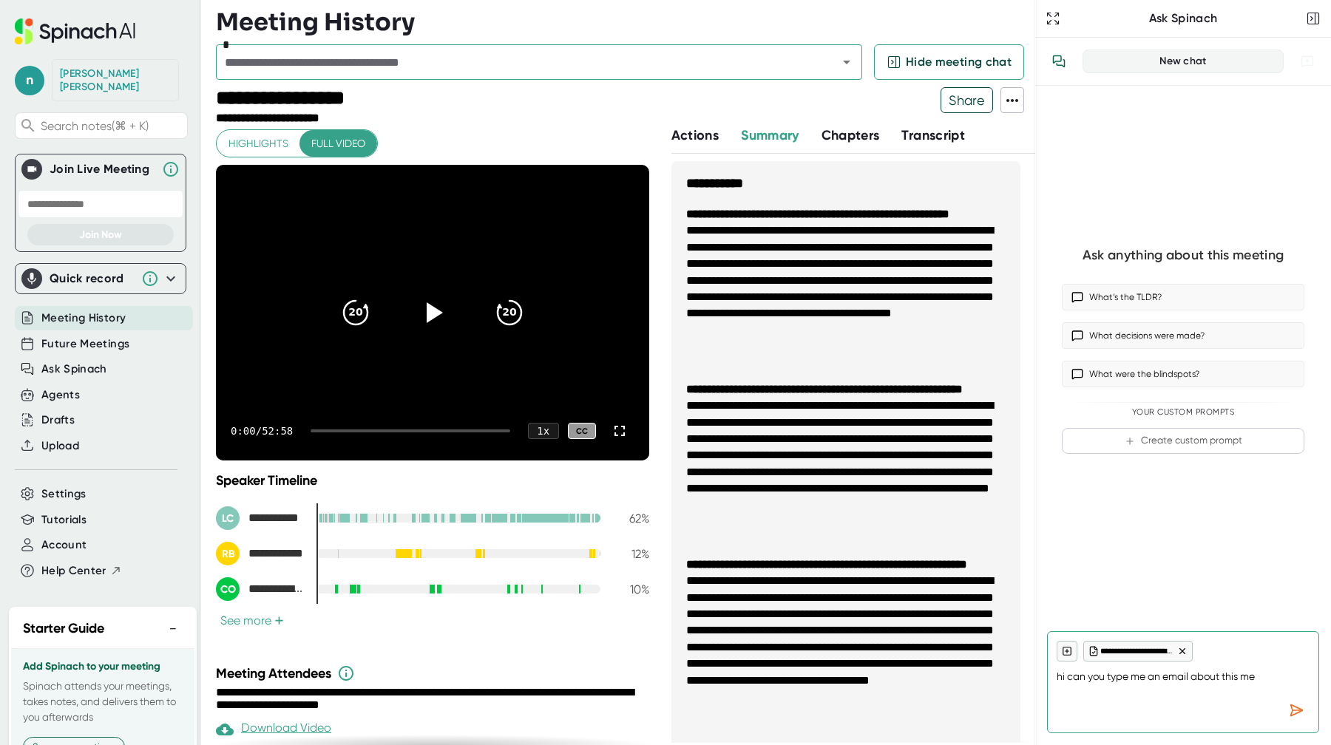
type textarea "hi can you type me an email about this mee"
type textarea "x"
type textarea "hi can you type me an email about this meei"
type textarea "x"
type textarea "hi can you type me an email about this meein"
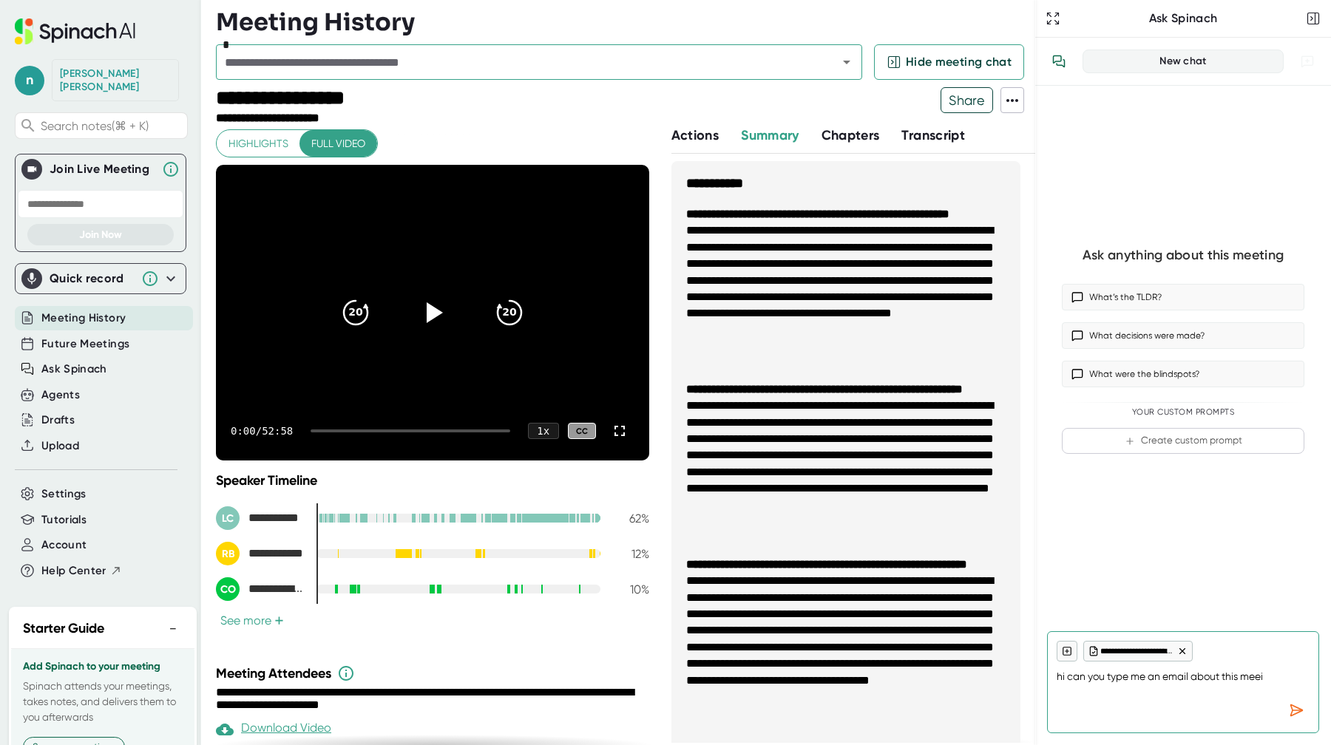
type textarea "x"
type textarea "hi can you type me an email about this meeint"
type textarea "x"
type textarea "hi can you type me an email about this meein"
type textarea "x"
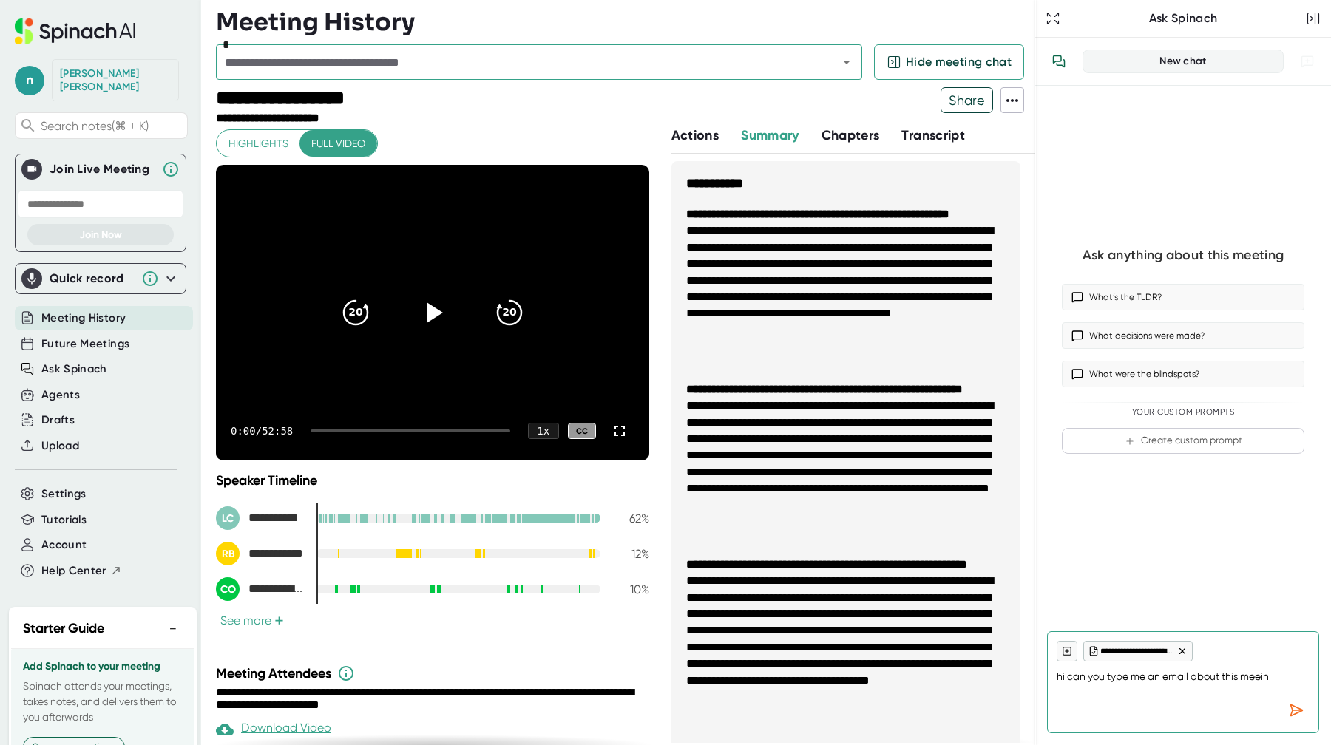
type textarea "hi can you type me an email about this meei"
type textarea "x"
type textarea "hi can you type me an email about this meeit"
type textarea "x"
type textarea "hi can you type me an email about this meei"
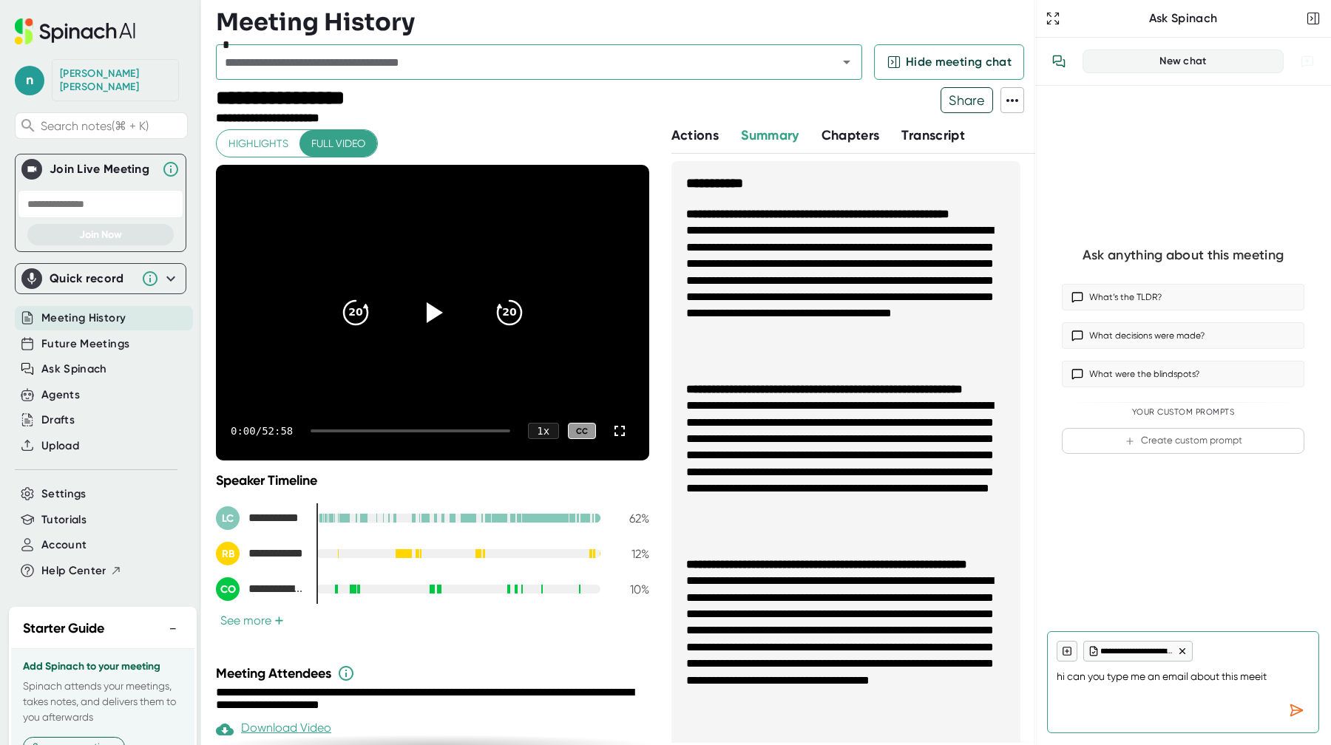
type textarea "x"
type textarea "hi can you type me an email about this mee"
type textarea "x"
type textarea "hi can you type me an email about this meet"
type textarea "x"
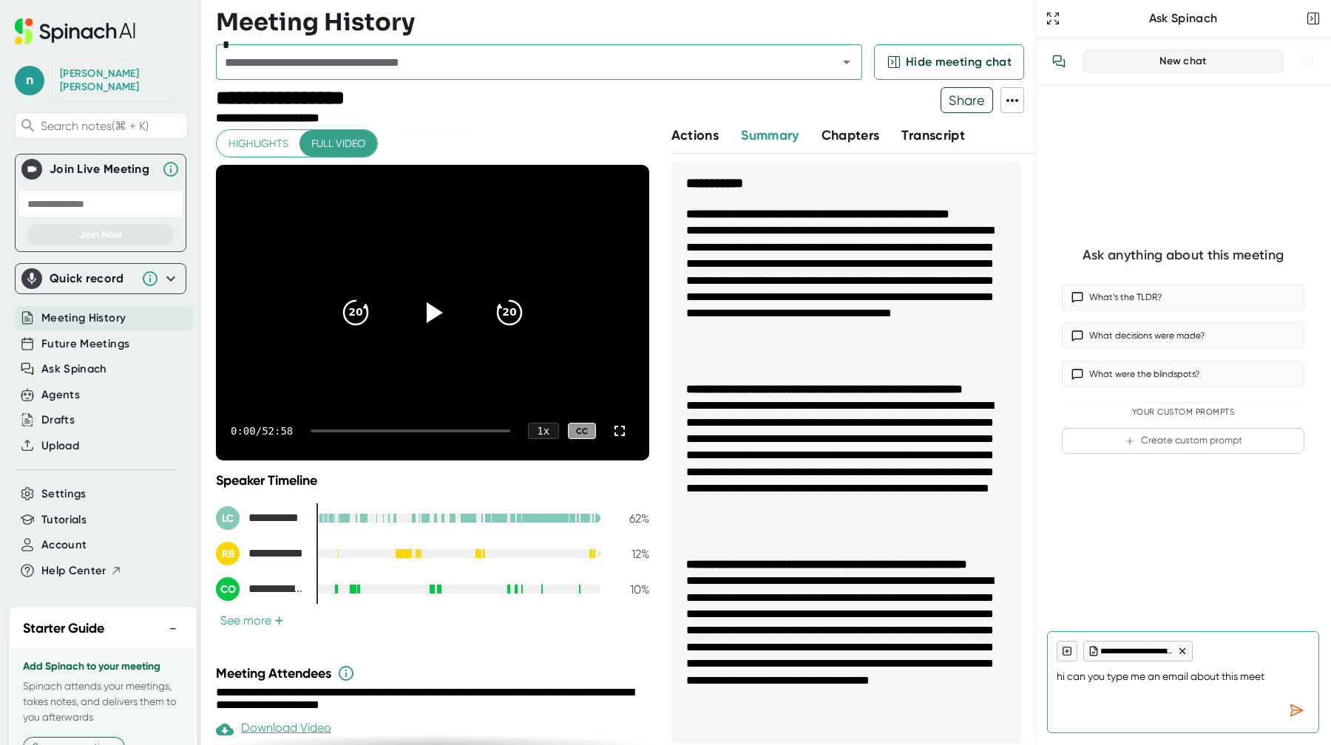
type textarea "hi can you type me an email about this meeti"
type textarea "x"
type textarea "hi can you type me an email about this meetin"
type textarea "x"
type textarea "hi can you type me an email about this meeting"
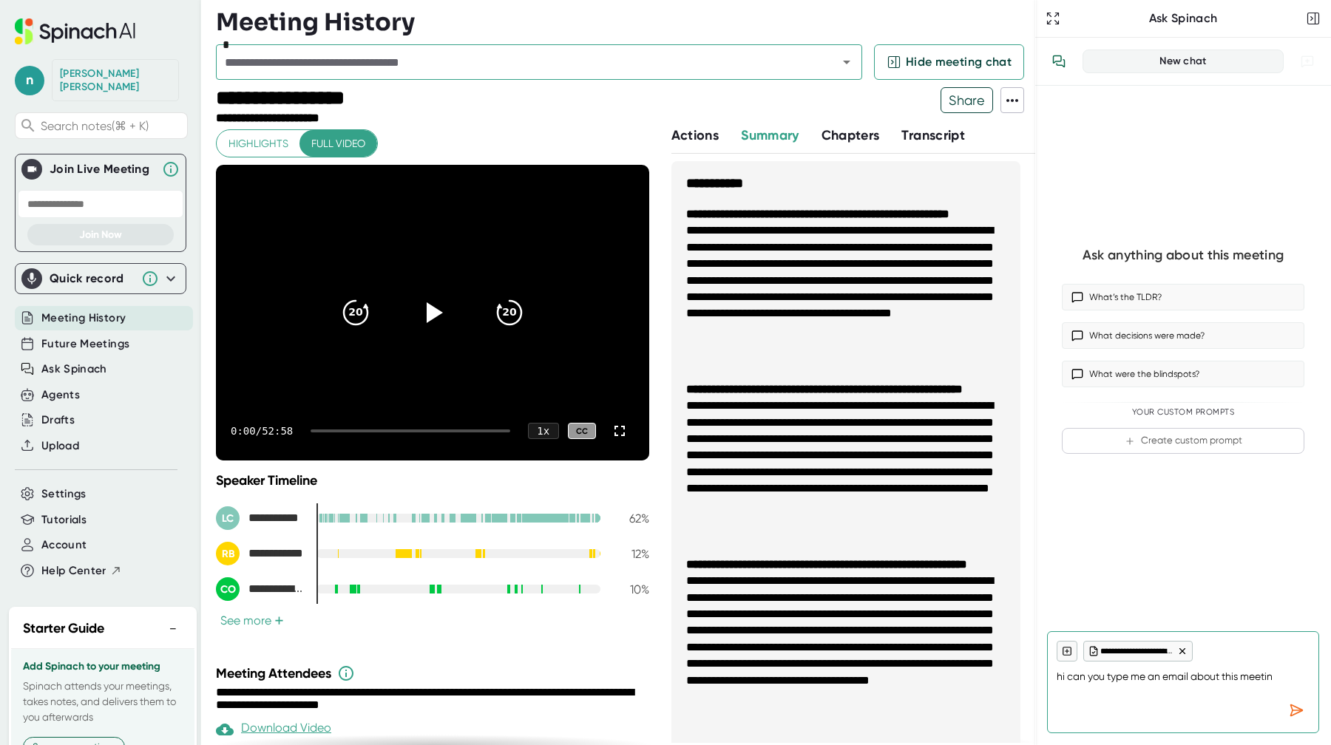
type textarea "x"
type textarea "hi can you type me an email about this meeting"
type textarea "x"
click at [1295, 706] on icon "Send message" at bounding box center [1296, 710] width 12 height 11
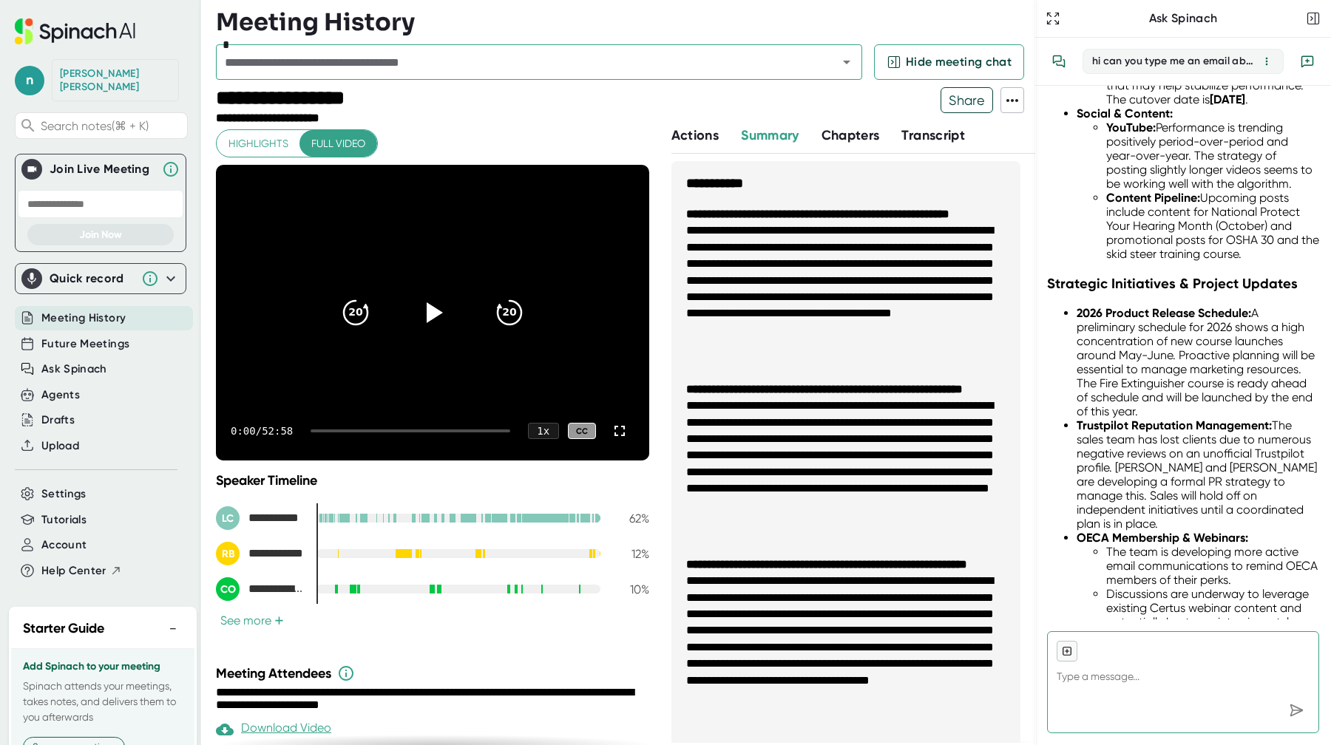
scroll to position [943, 0]
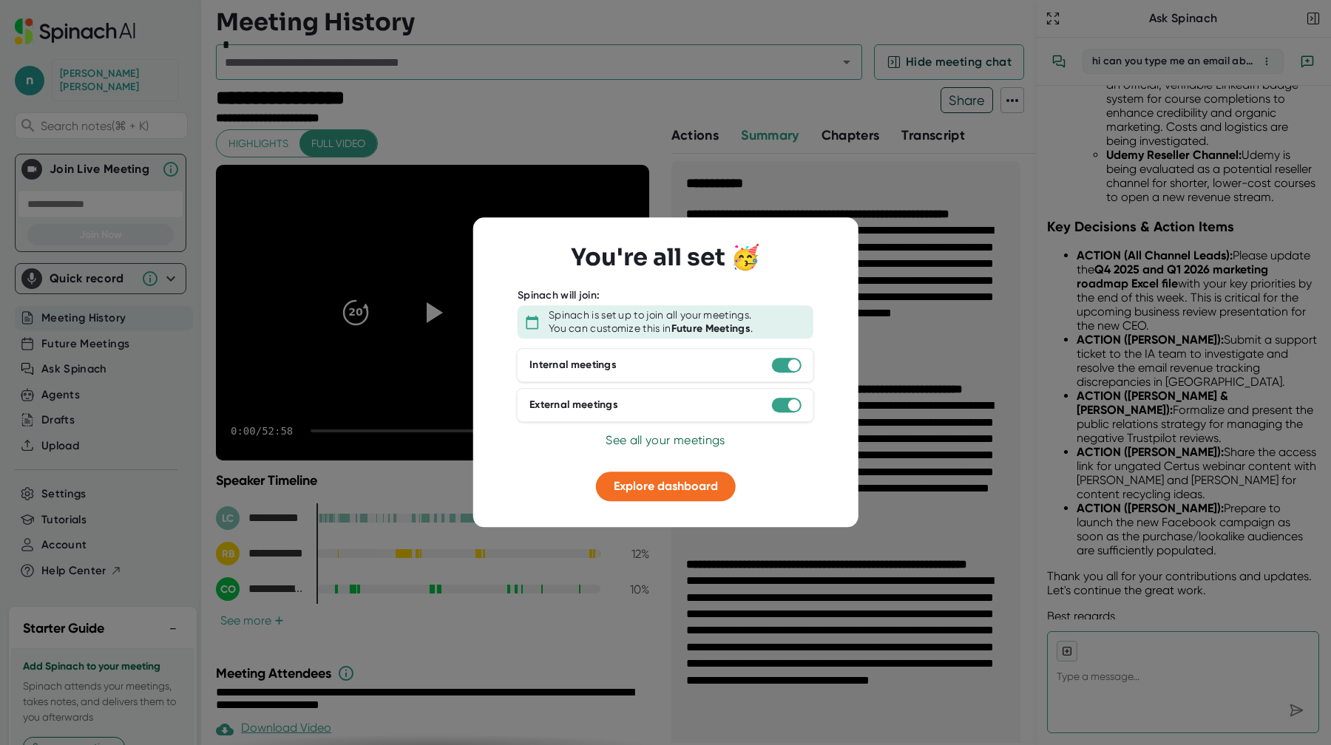
scroll to position [1592, 0]
click at [654, 479] on span "Explore dashboard" at bounding box center [666, 486] width 104 height 14
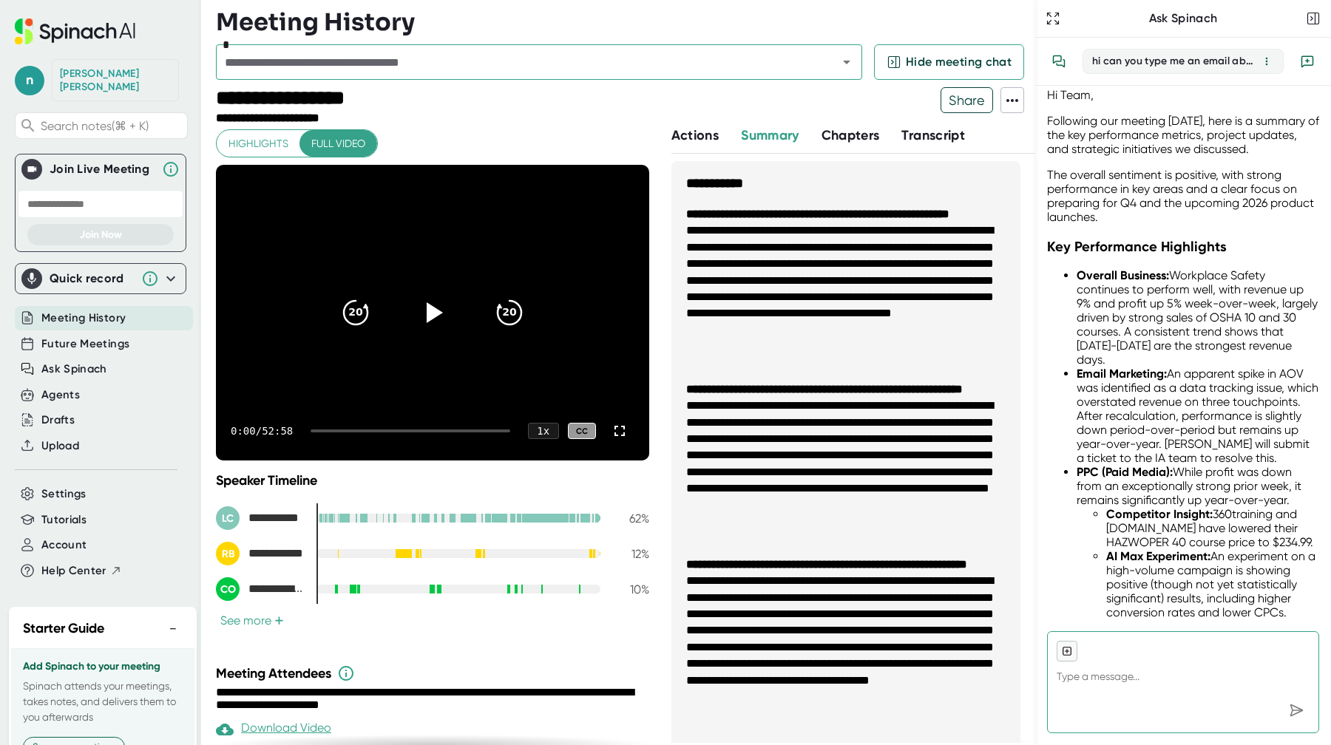
scroll to position [254, 0]
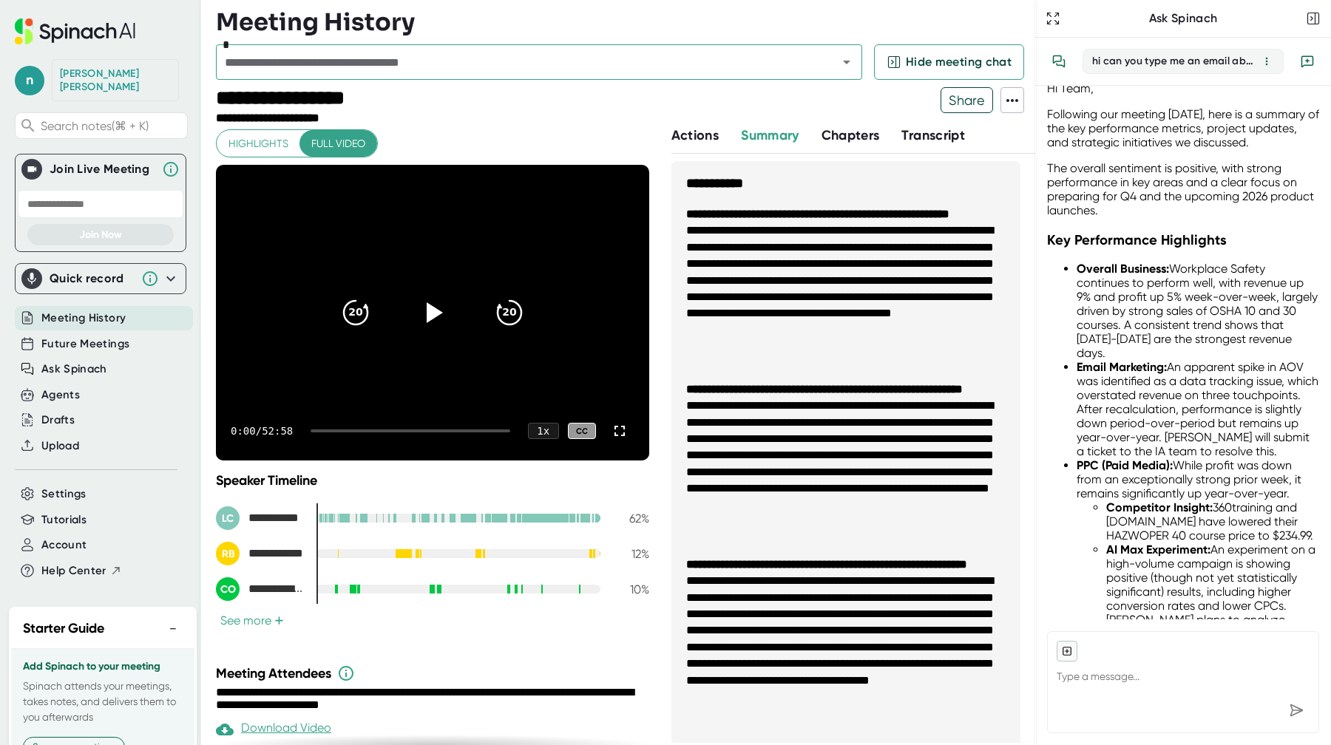
click at [252, 614] on button "See more +" at bounding box center [252, 621] width 72 height 16
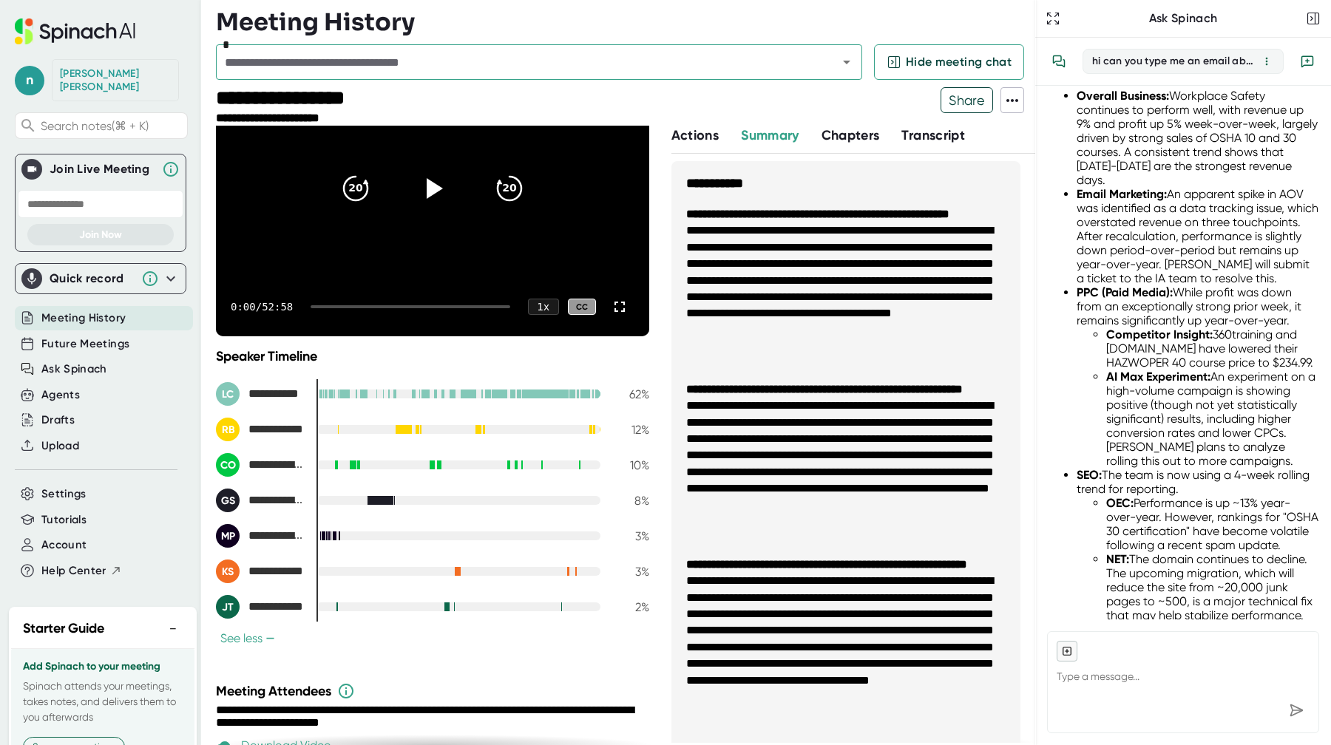
scroll to position [0, 0]
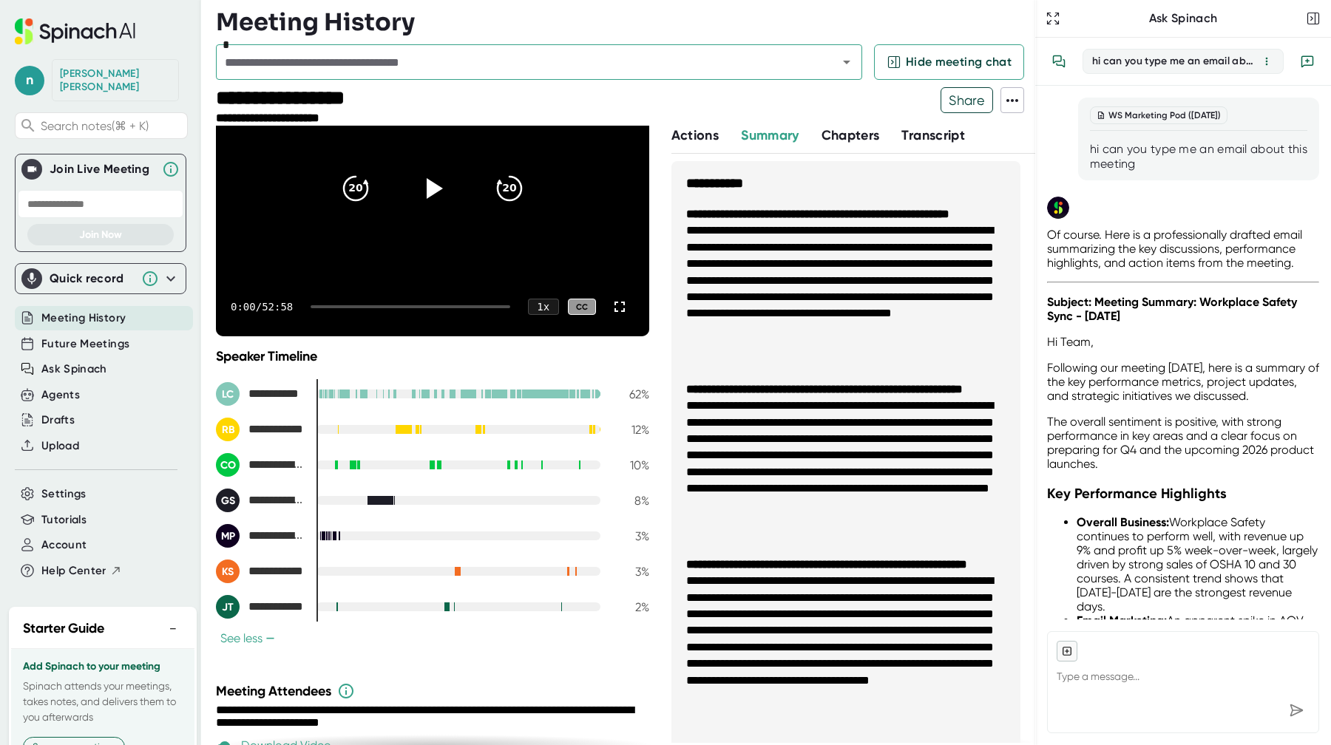
type textarea "x"
